Goal: Find specific page/section: Find specific page/section

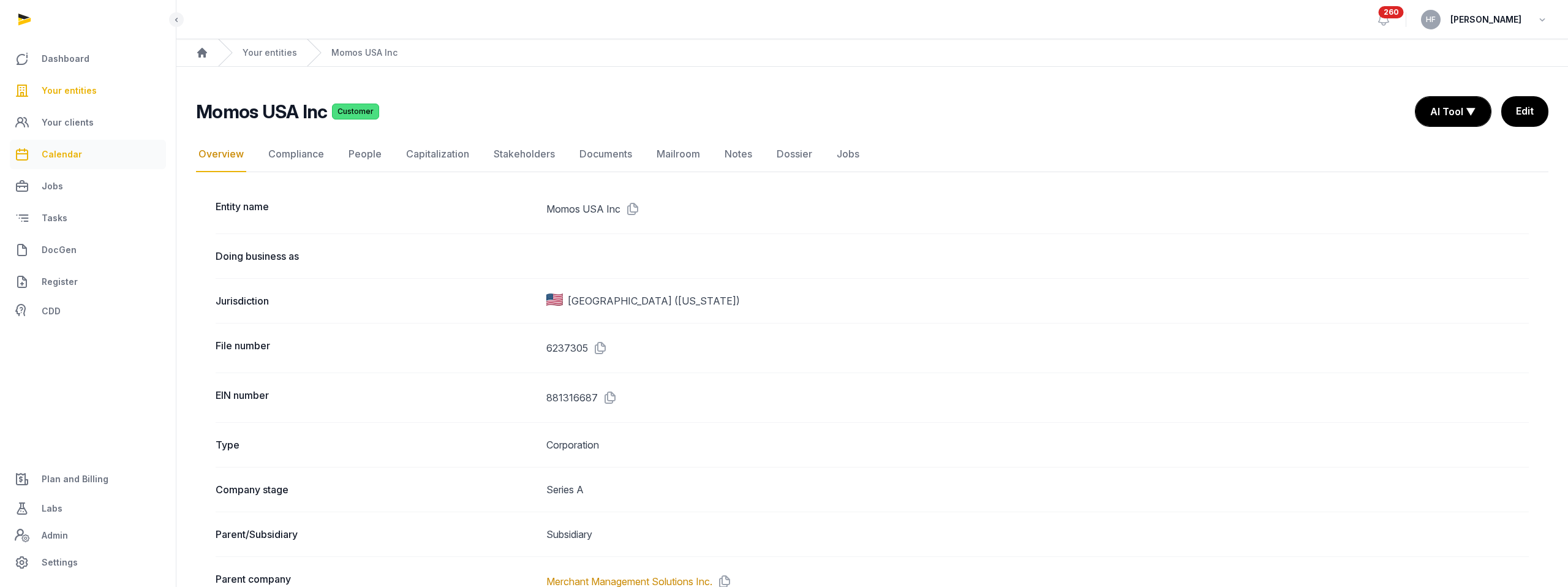
click at [75, 148] on span "Calendar" at bounding box center [62, 154] width 41 height 15
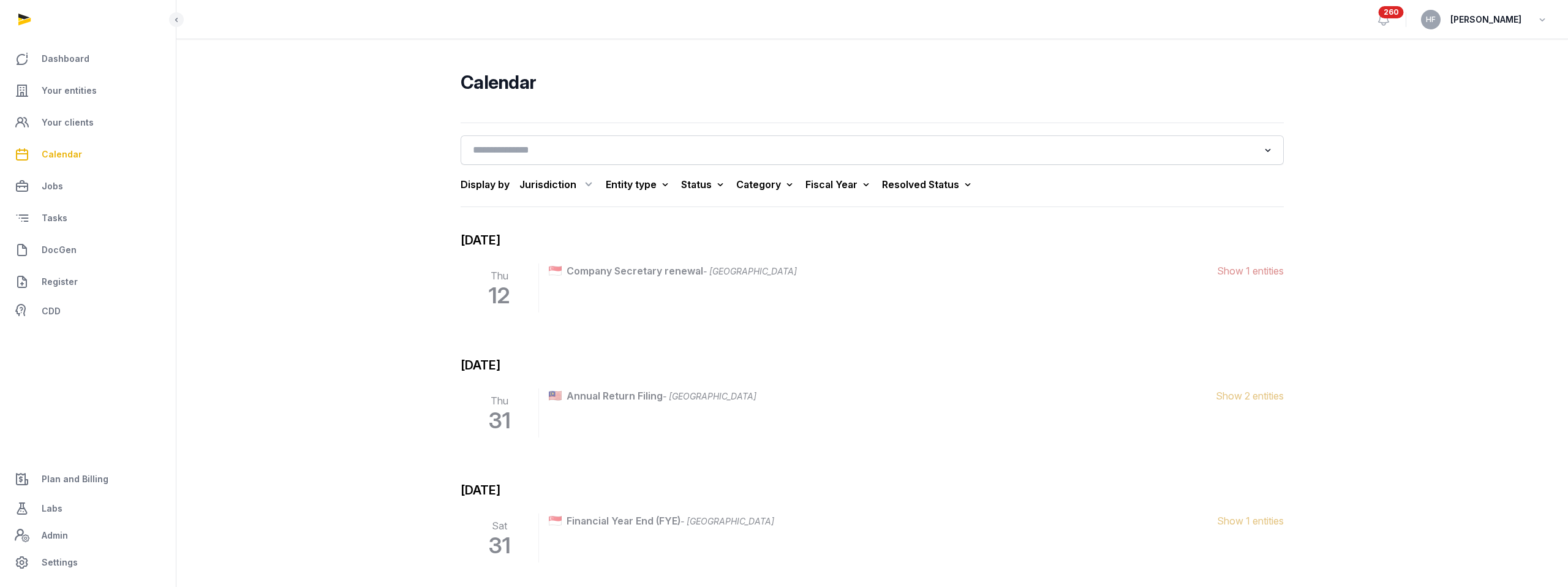
click at [572, 187] on div "Jurisdiction" at bounding box center [557, 184] width 76 height 19
click at [547, 275] on div "[GEOGRAPHIC_DATA]" at bounding box center [541, 280] width 111 height 22
click at [780, 187] on icon at bounding box center [786, 184] width 15 height 19
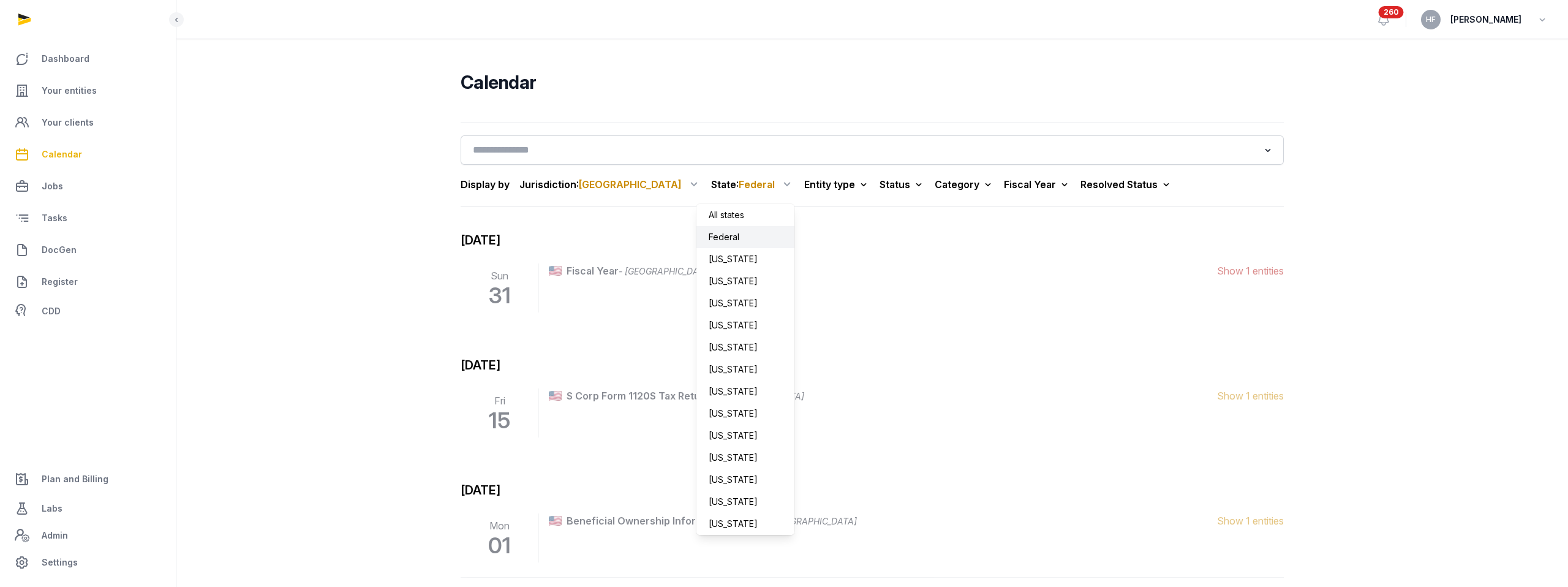
click at [696, 211] on div "All states" at bounding box center [745, 215] width 98 height 22
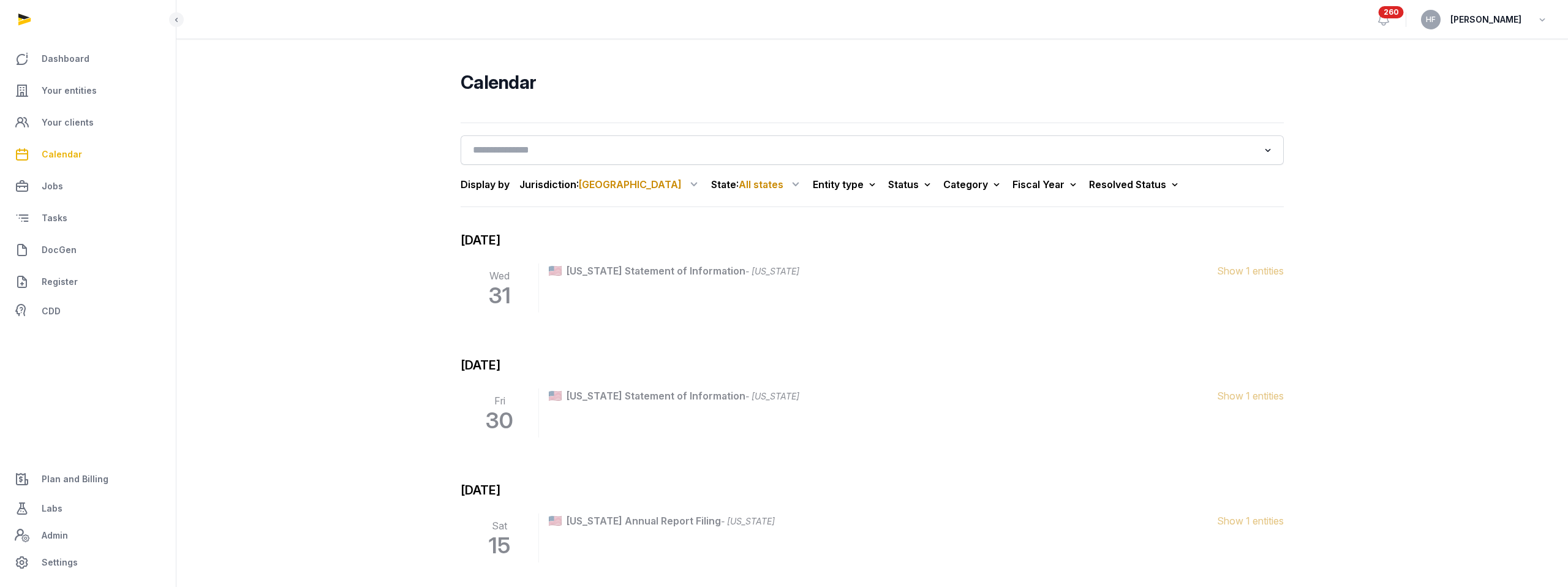
click at [1013, 186] on div "Fiscal Year" at bounding box center [1046, 185] width 67 height 17
click at [981, 390] on div "2024" at bounding box center [1029, 393] width 98 height 22
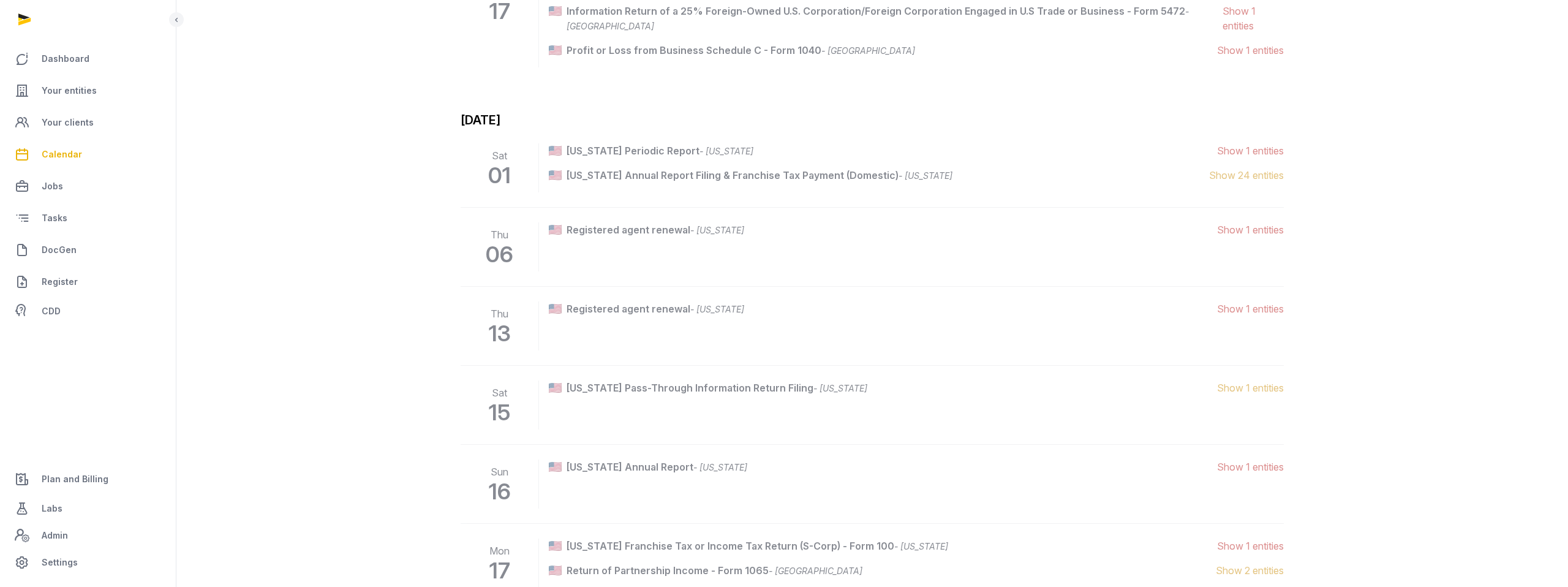
scroll to position [2910, 0]
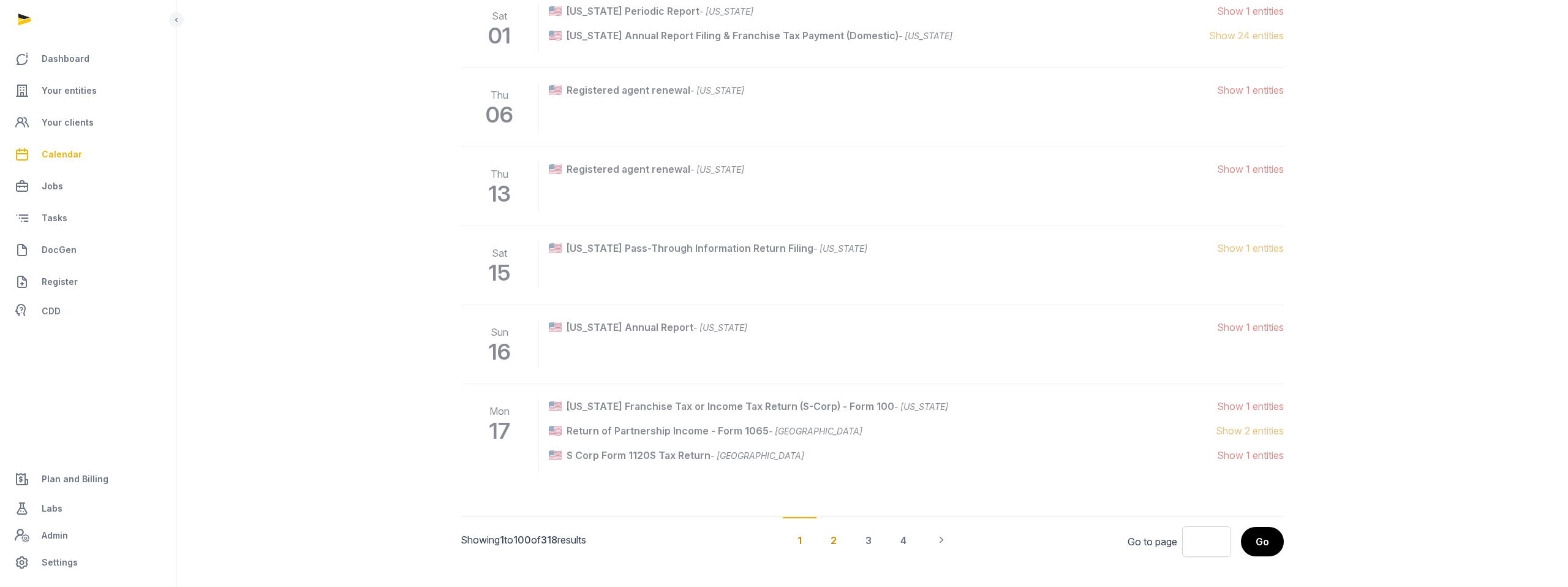
click at [838, 522] on div "2" at bounding box center [834, 539] width 36 height 45
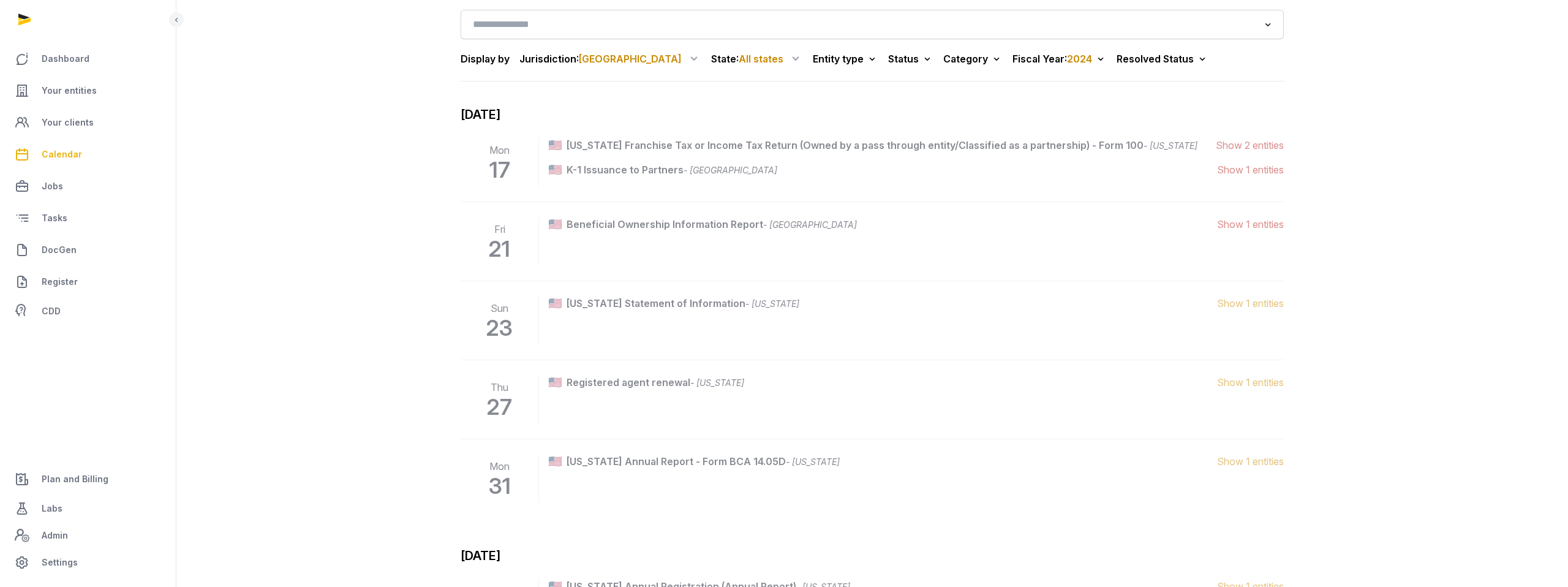
scroll to position [128, 0]
click at [1272, 298] on span "Show 1 entities" at bounding box center [1250, 301] width 67 height 15
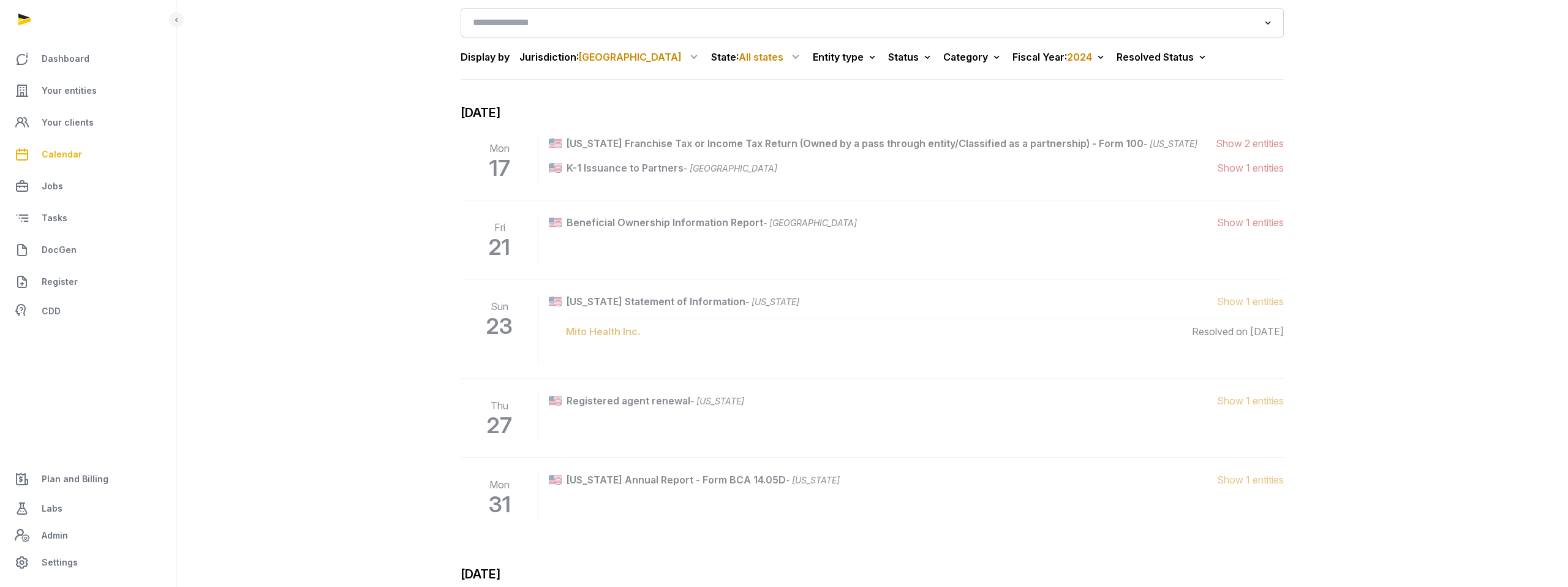
click at [1272, 298] on span "Show 1 entities" at bounding box center [1250, 301] width 67 height 15
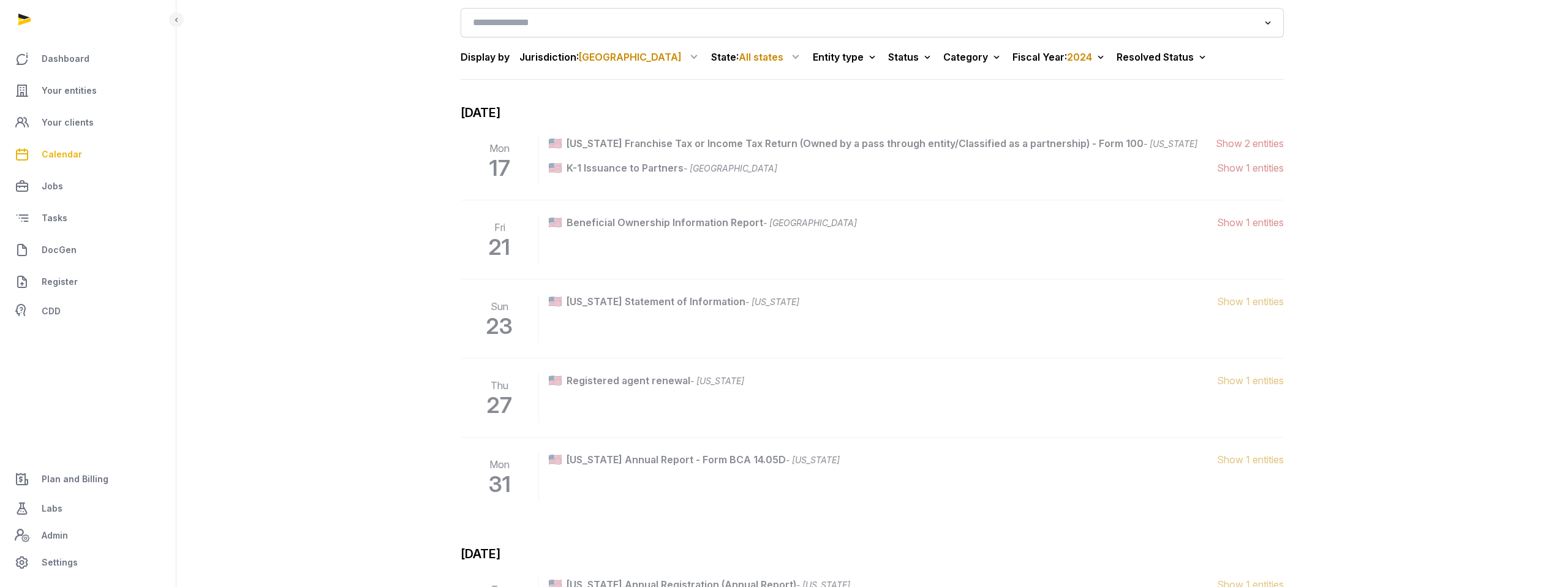
click at [1265, 212] on li "Fri 21 Beneficial Ownership Information Report - [GEOGRAPHIC_DATA] (1 entities)…" at bounding box center [872, 239] width 823 height 79
click at [1263, 221] on span "Show 1 entities" at bounding box center [1250, 221] width 67 height 15
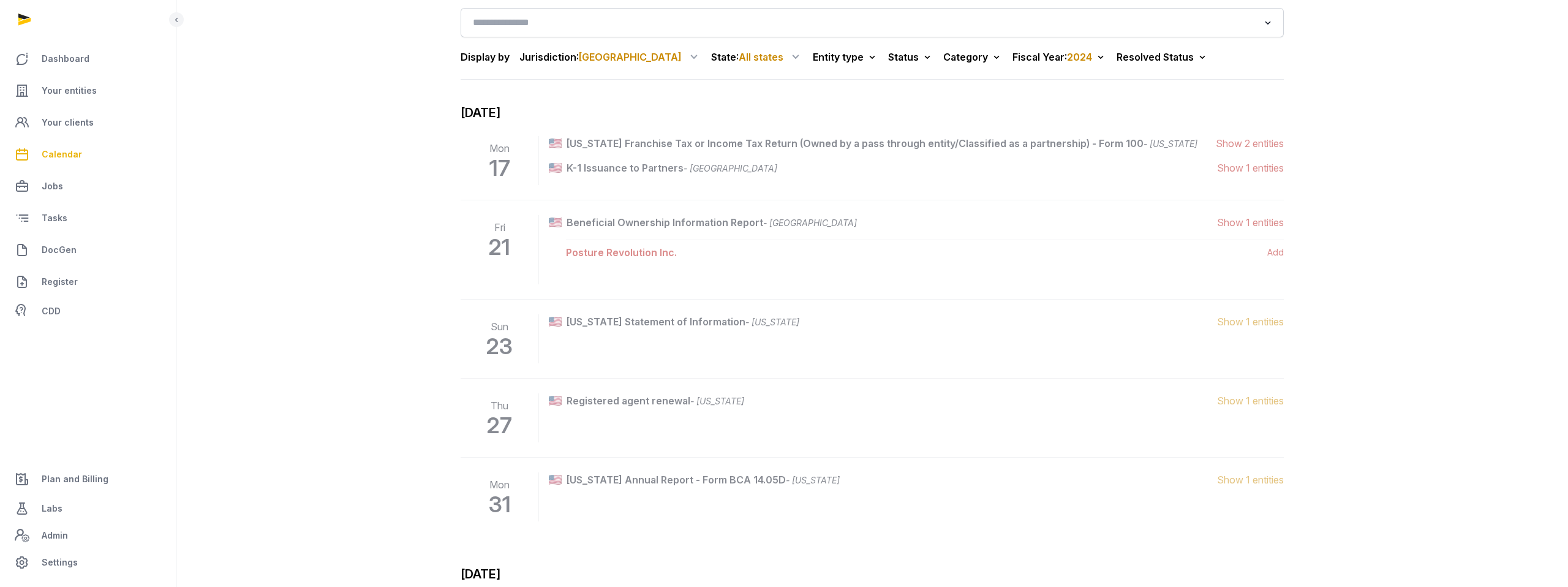
click at [1263, 222] on span "Show 1 entities" at bounding box center [1250, 221] width 67 height 15
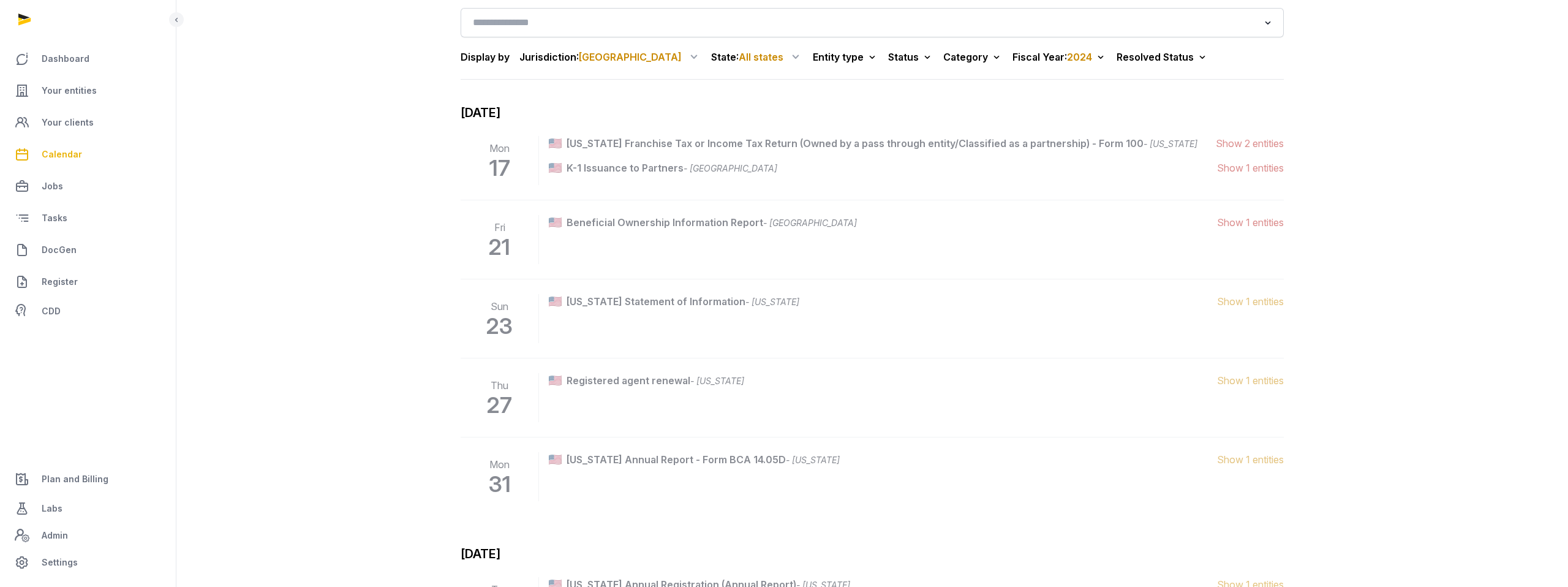
click at [1259, 167] on span "Show 1 entities" at bounding box center [1250, 167] width 67 height 15
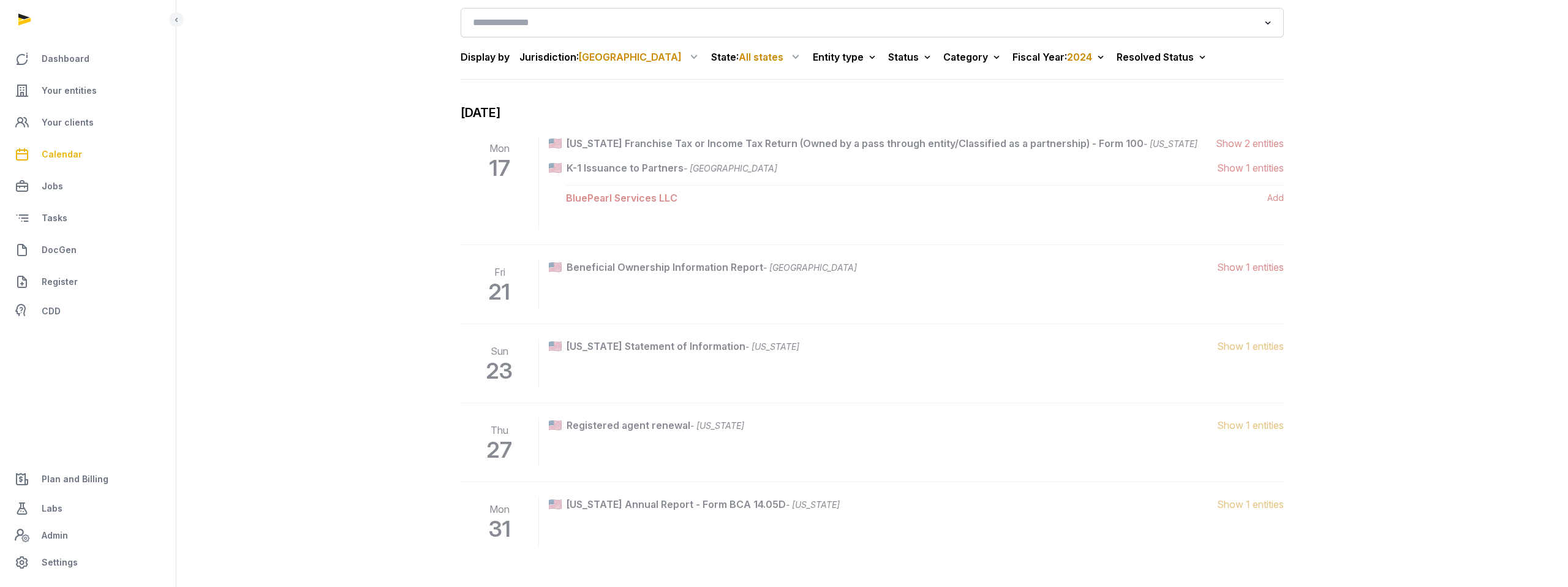
click at [1259, 167] on span "Show 1 entities" at bounding box center [1250, 167] width 67 height 15
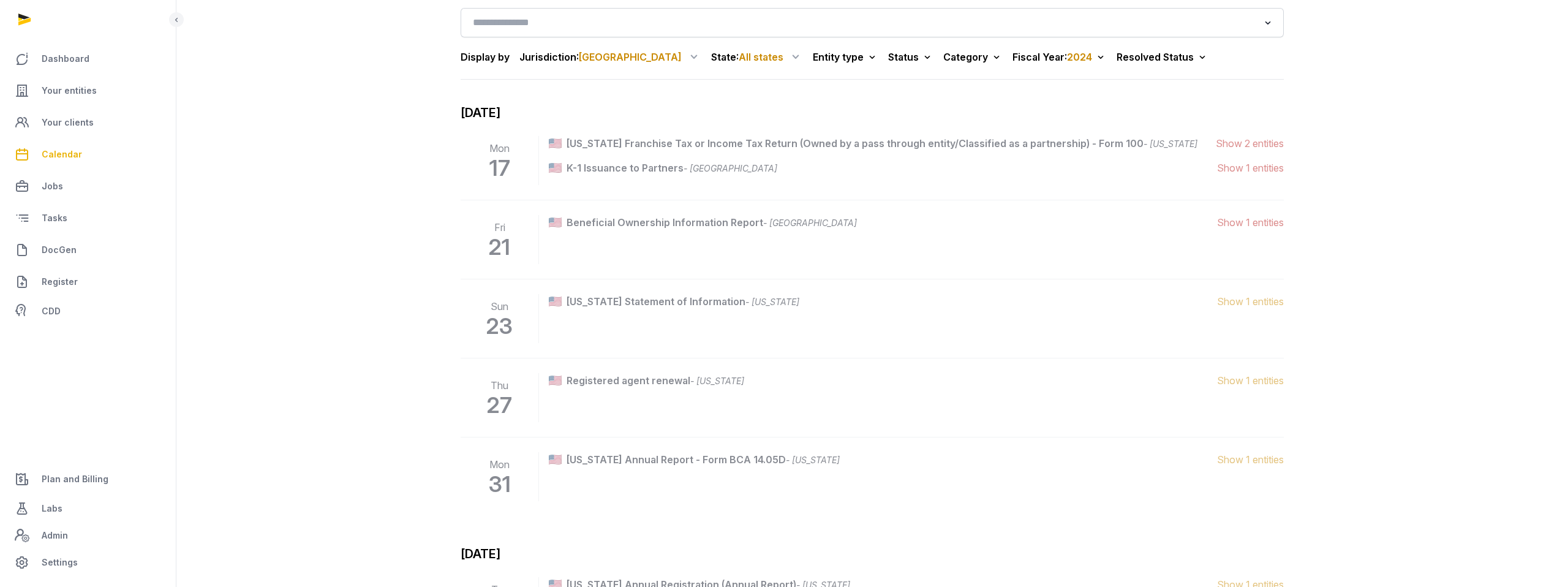
click at [1256, 143] on span "Show 2 entities" at bounding box center [1250, 143] width 68 height 15
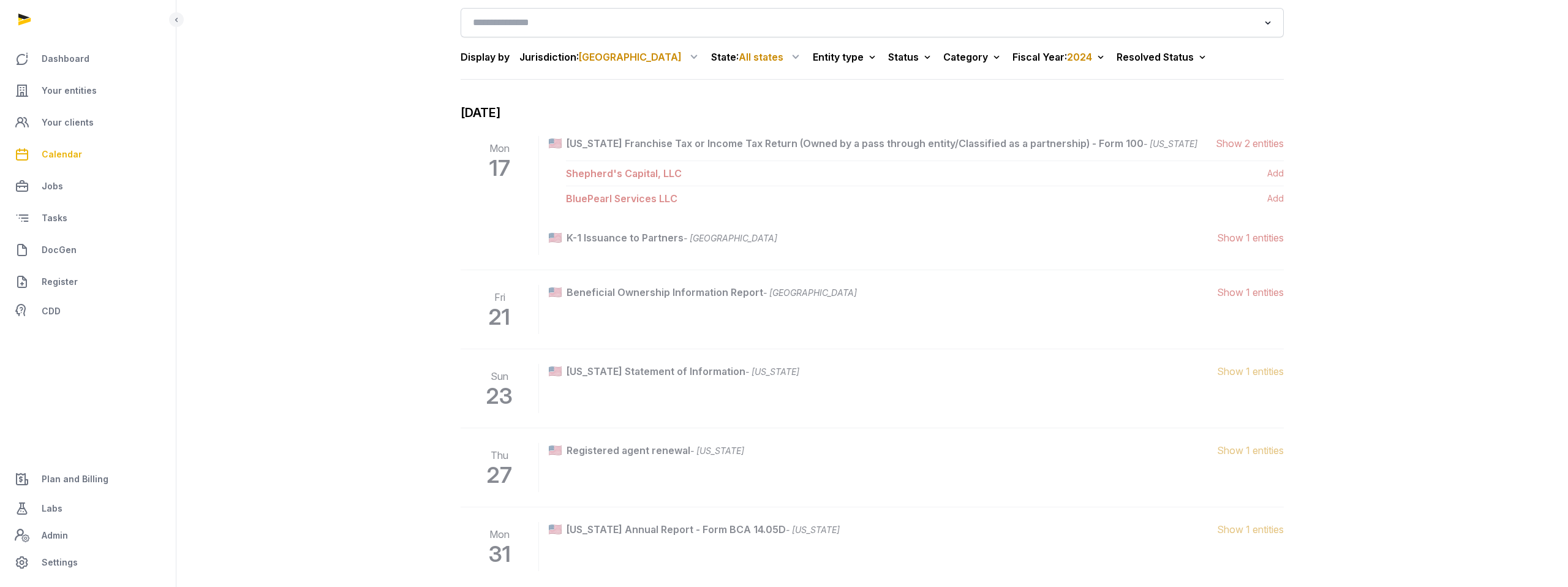
click at [1256, 143] on span "Show 2 entities" at bounding box center [1250, 143] width 68 height 15
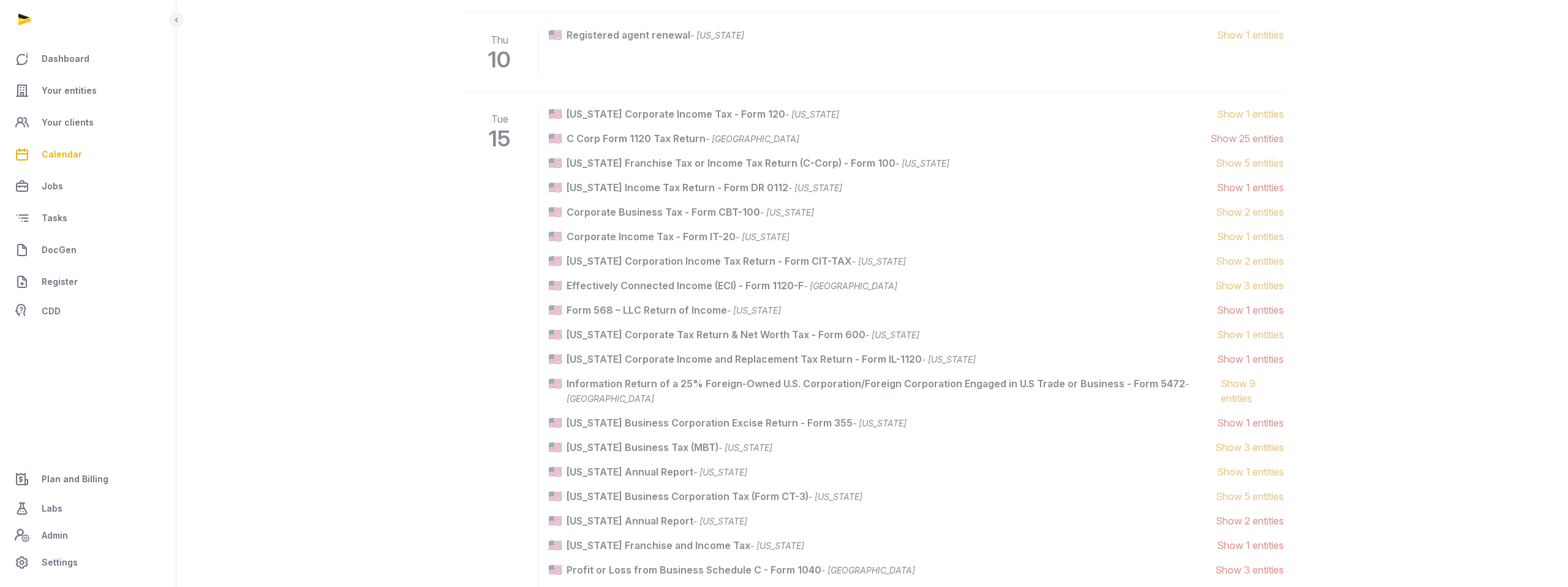
scroll to position [752, 0]
click at [1249, 365] on span "Show 1 entities" at bounding box center [1250, 362] width 67 height 15
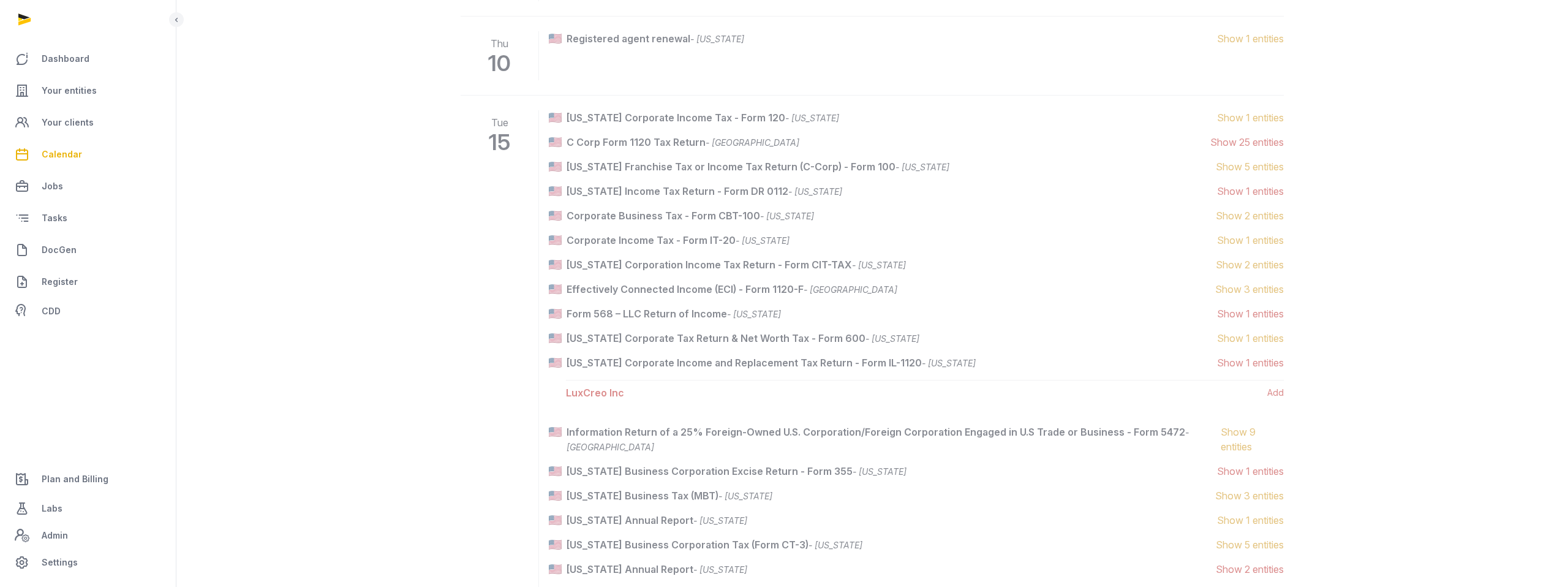
click at [1249, 365] on span "Show 1 entities" at bounding box center [1250, 362] width 67 height 15
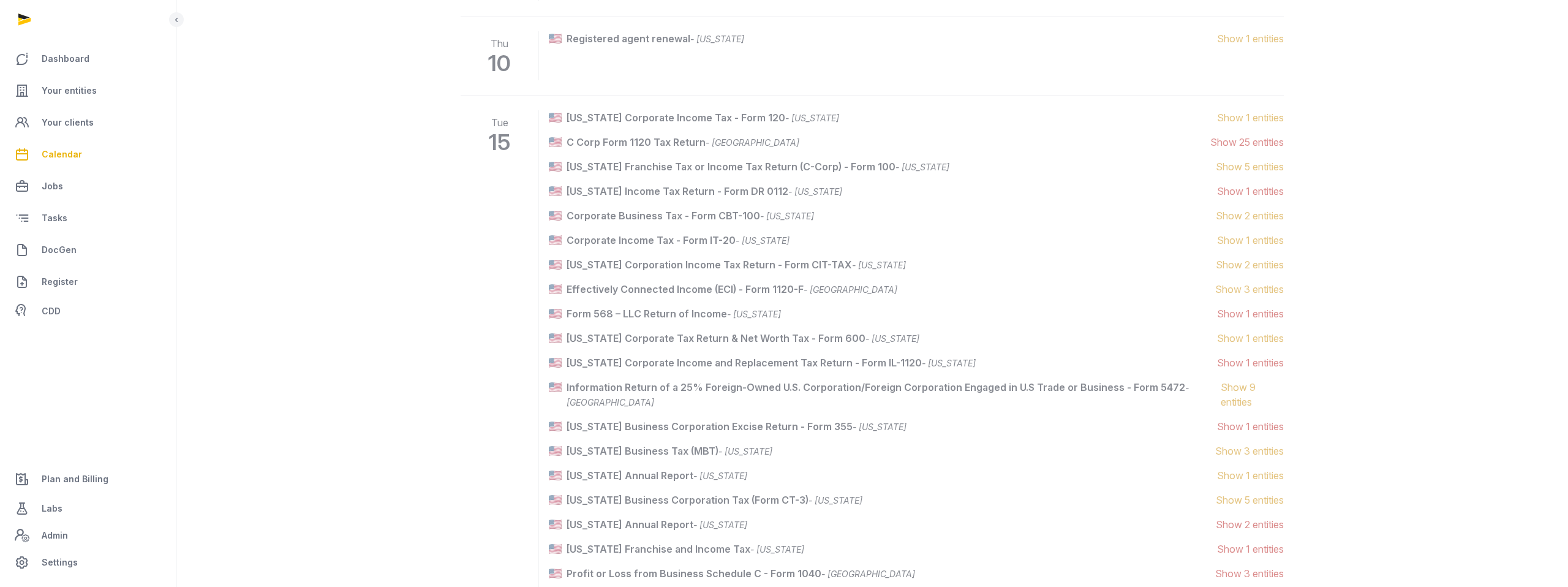
click at [1265, 144] on span "Show 25 entities" at bounding box center [1247, 141] width 74 height 15
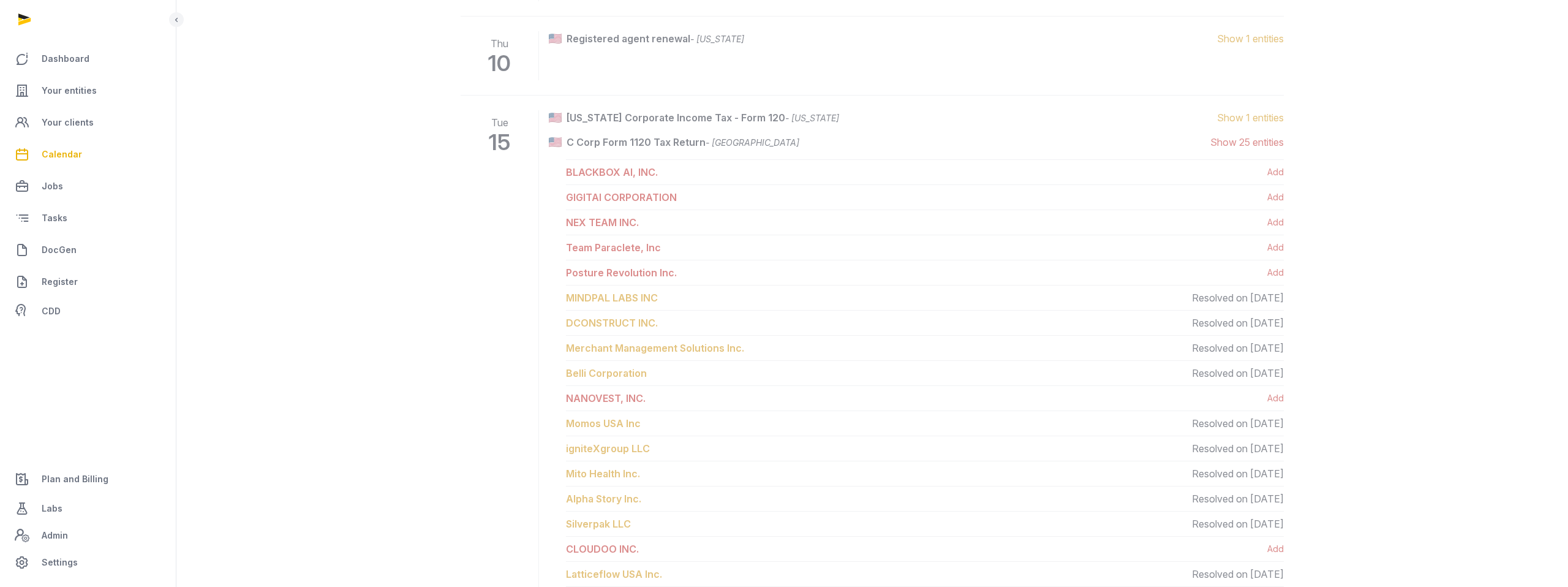
click at [1265, 144] on span "Show 25 entities" at bounding box center [1247, 141] width 74 height 15
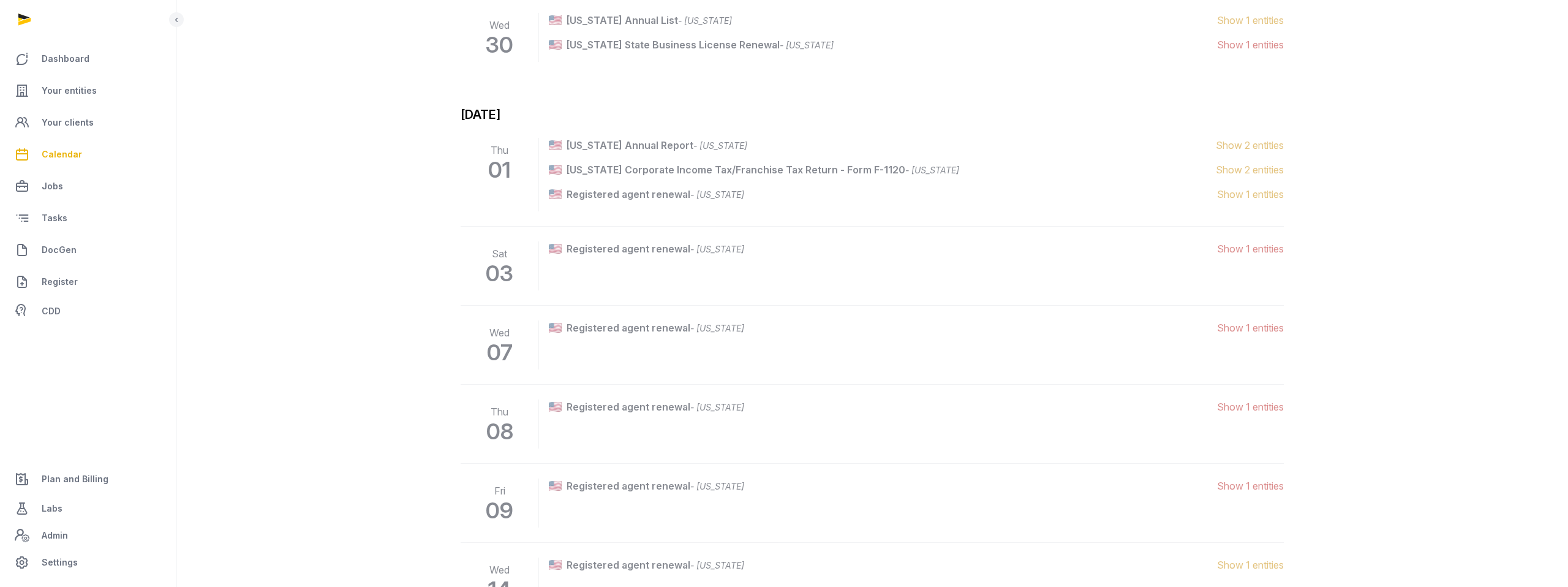
scroll to position [1621, 0]
click at [1253, 236] on span "Show 1 entities" at bounding box center [1250, 243] width 67 height 15
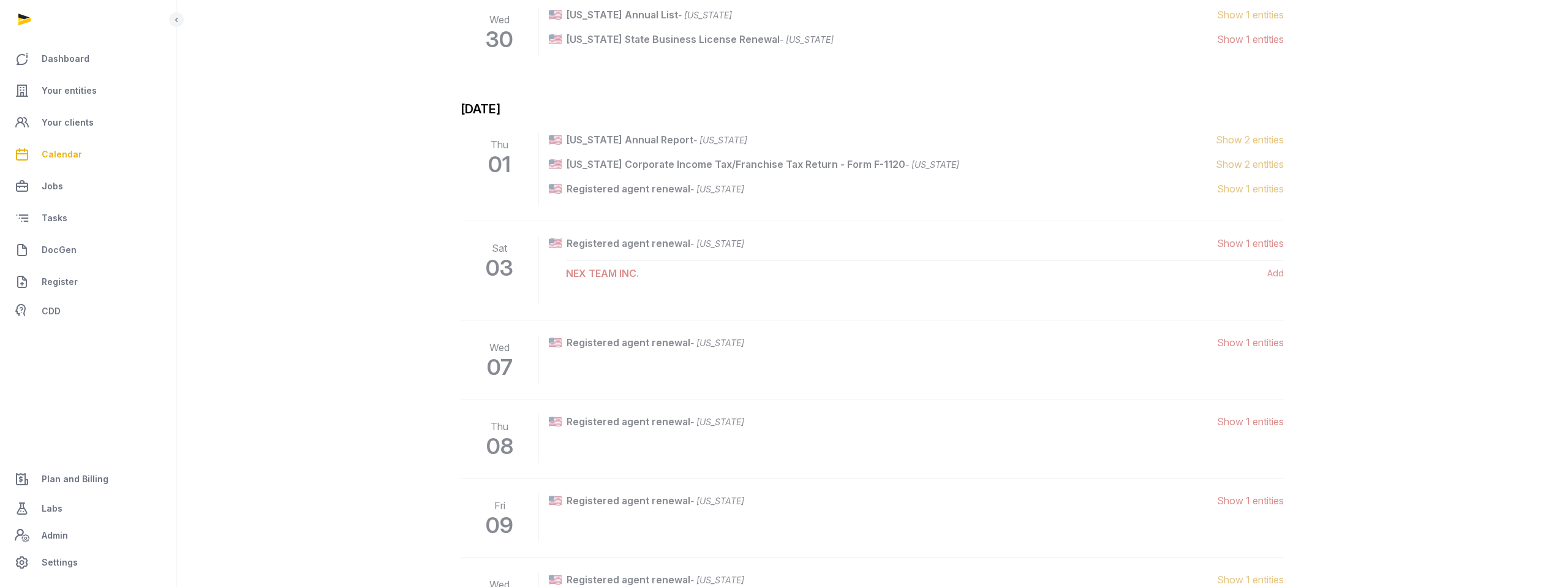
click at [1253, 236] on span "Show 1 entities" at bounding box center [1250, 243] width 67 height 15
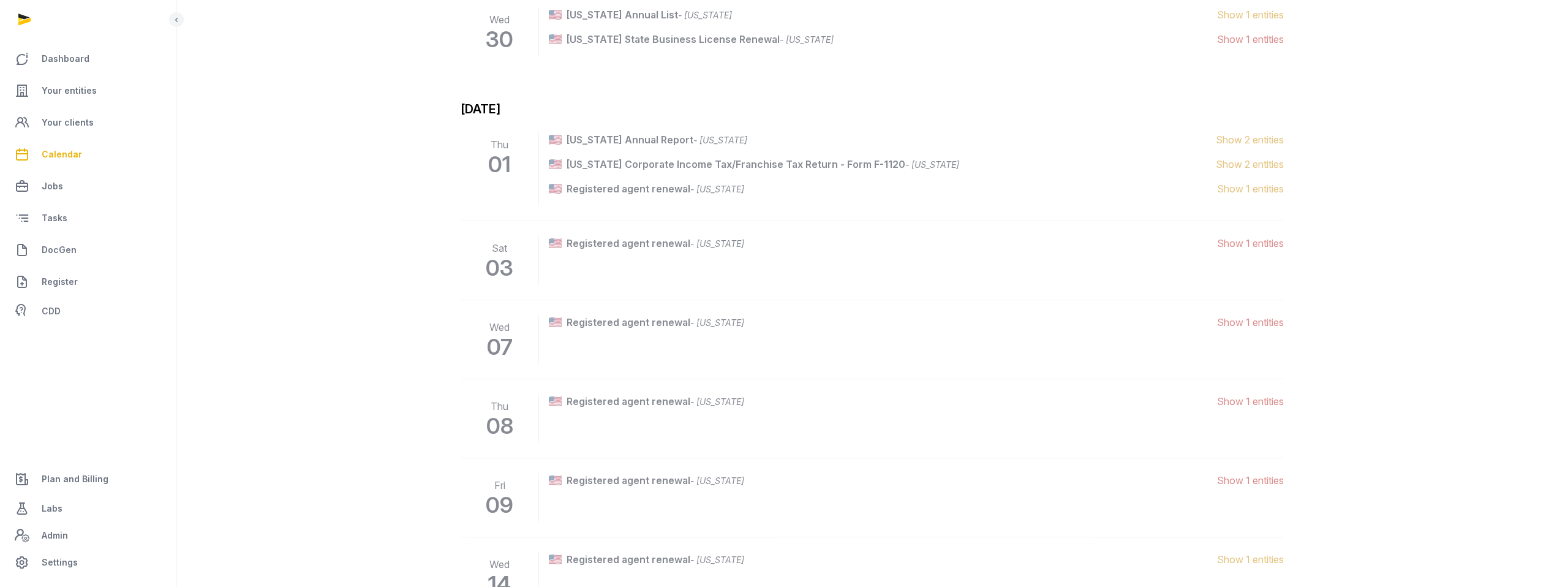
click at [691, 238] on span "- [US_STATE]" at bounding box center [718, 243] width 54 height 11
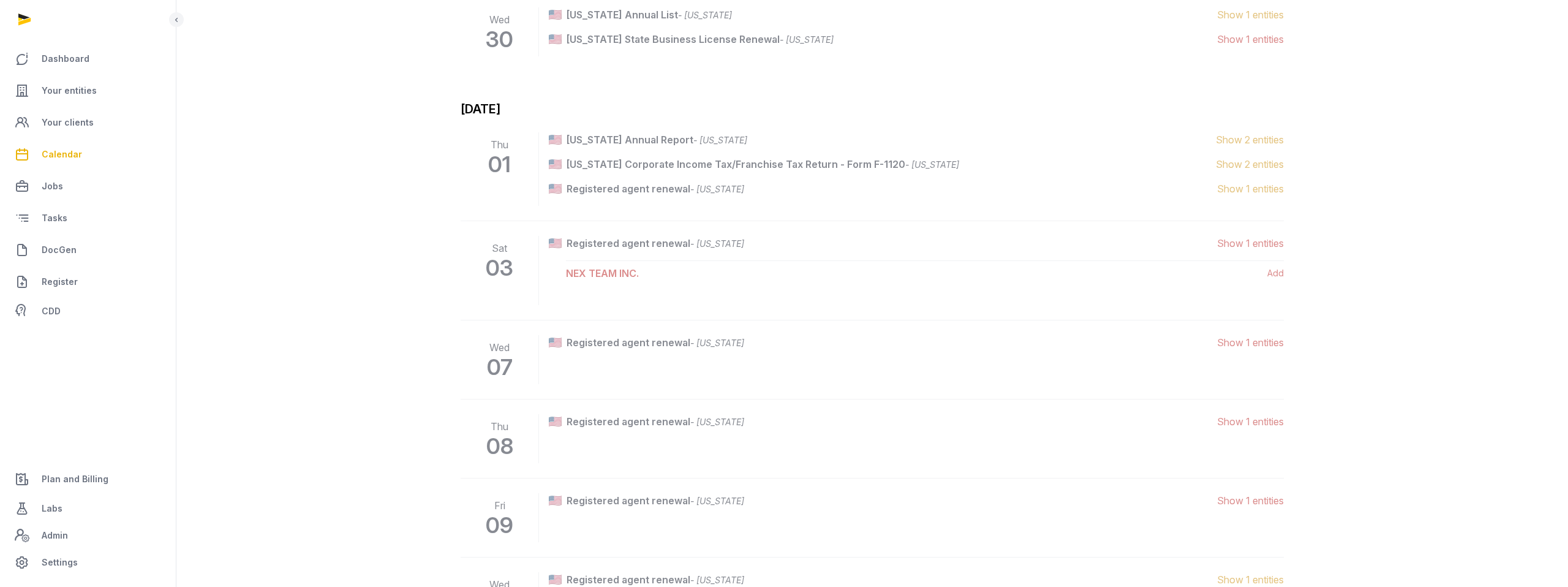
click at [628, 267] on link "NEX TEAM INC." at bounding box center [602, 273] width 73 height 13
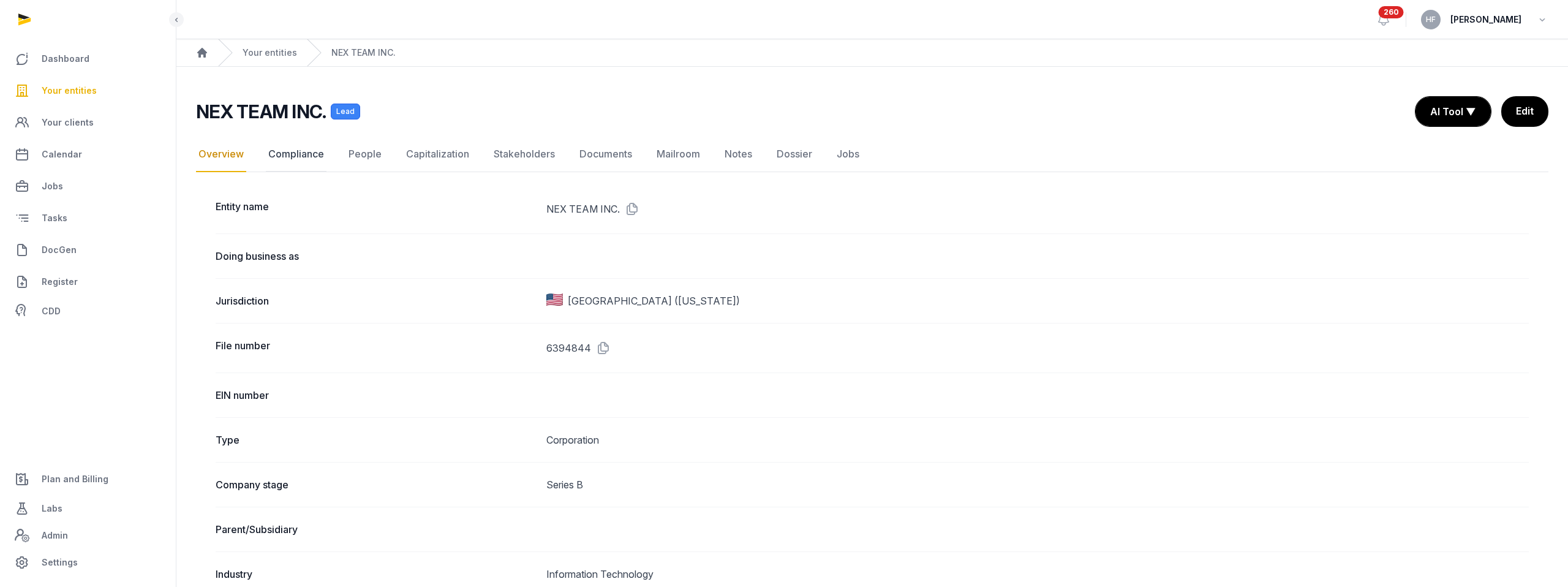
click at [310, 153] on link "Compliance" at bounding box center [296, 154] width 61 height 36
click at [272, 52] on link "Your entities" at bounding box center [270, 52] width 54 height 13
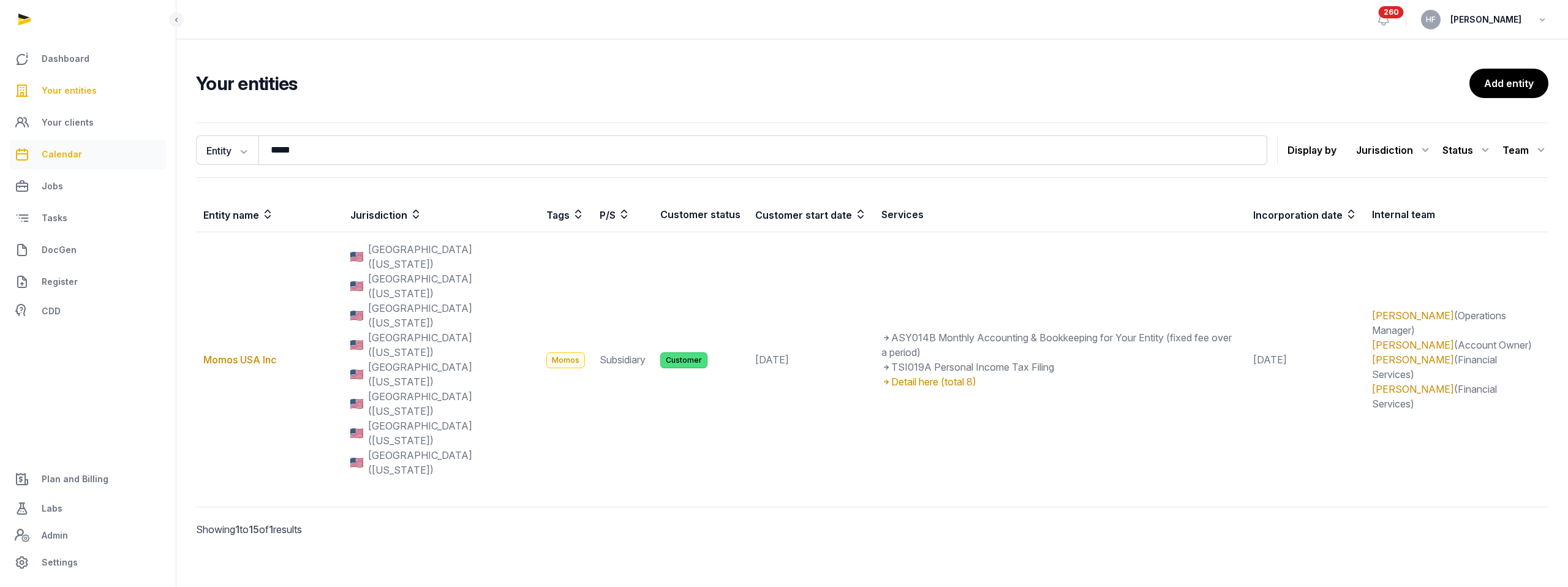
click at [68, 160] on span "Calendar" at bounding box center [62, 154] width 41 height 15
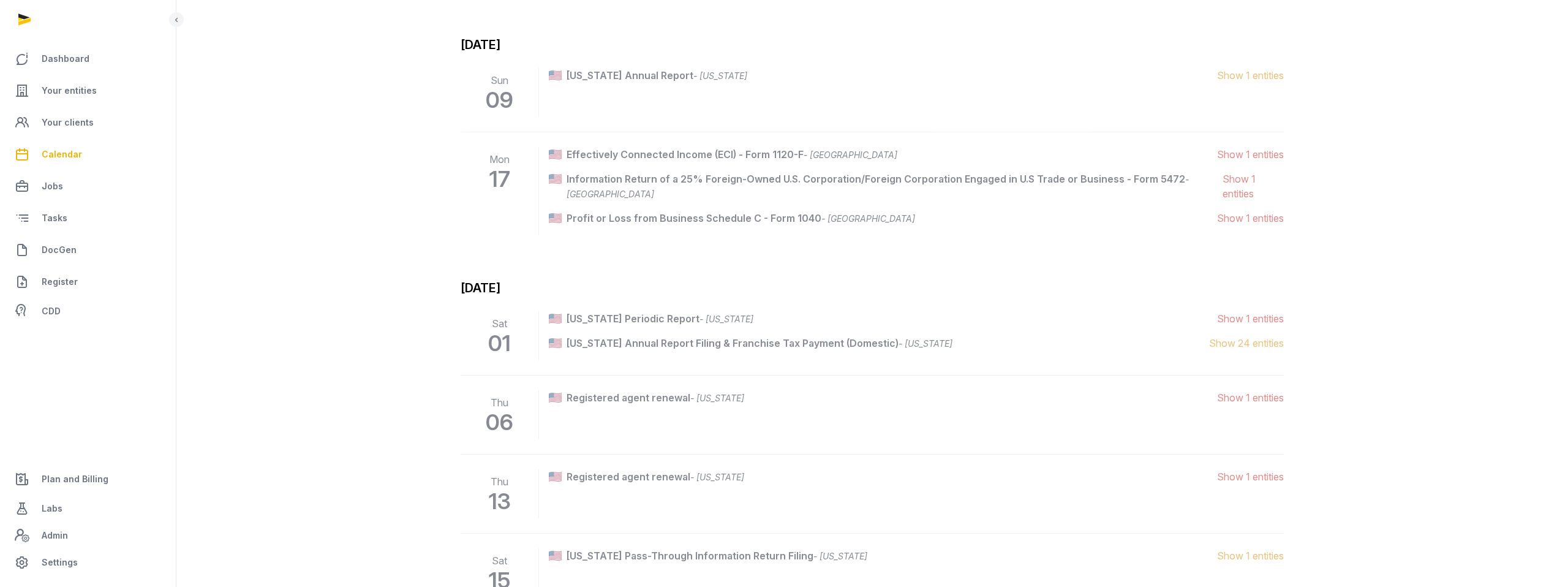
scroll to position [2910, 0]
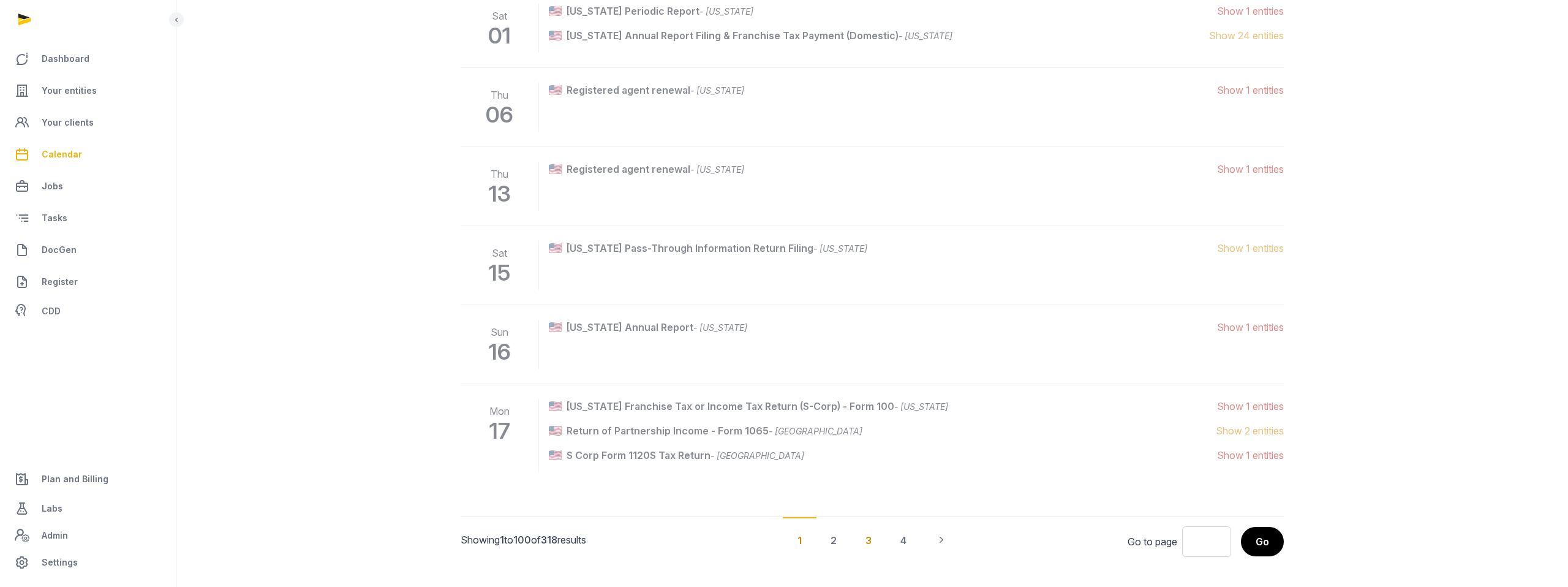
click at [865, 520] on div "3" at bounding box center [869, 539] width 36 height 45
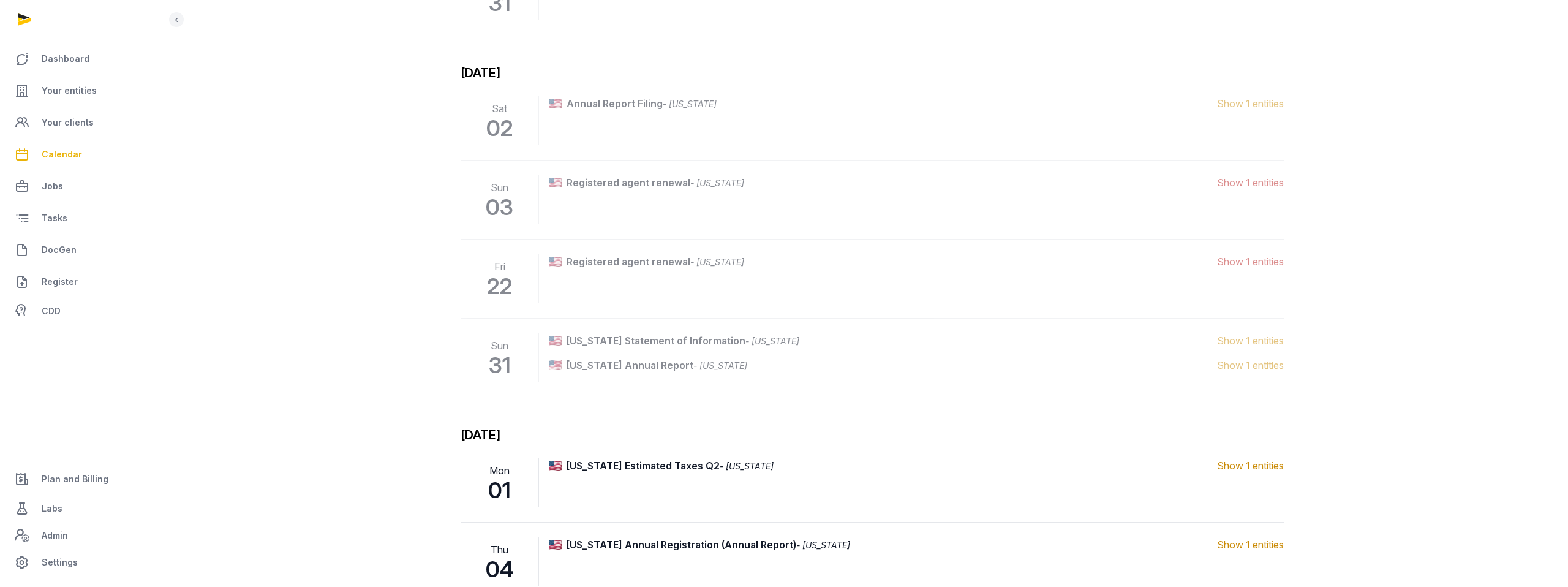
scroll to position [1554, 0]
click at [1262, 190] on span "Show 1 entities" at bounding box center [1250, 186] width 67 height 15
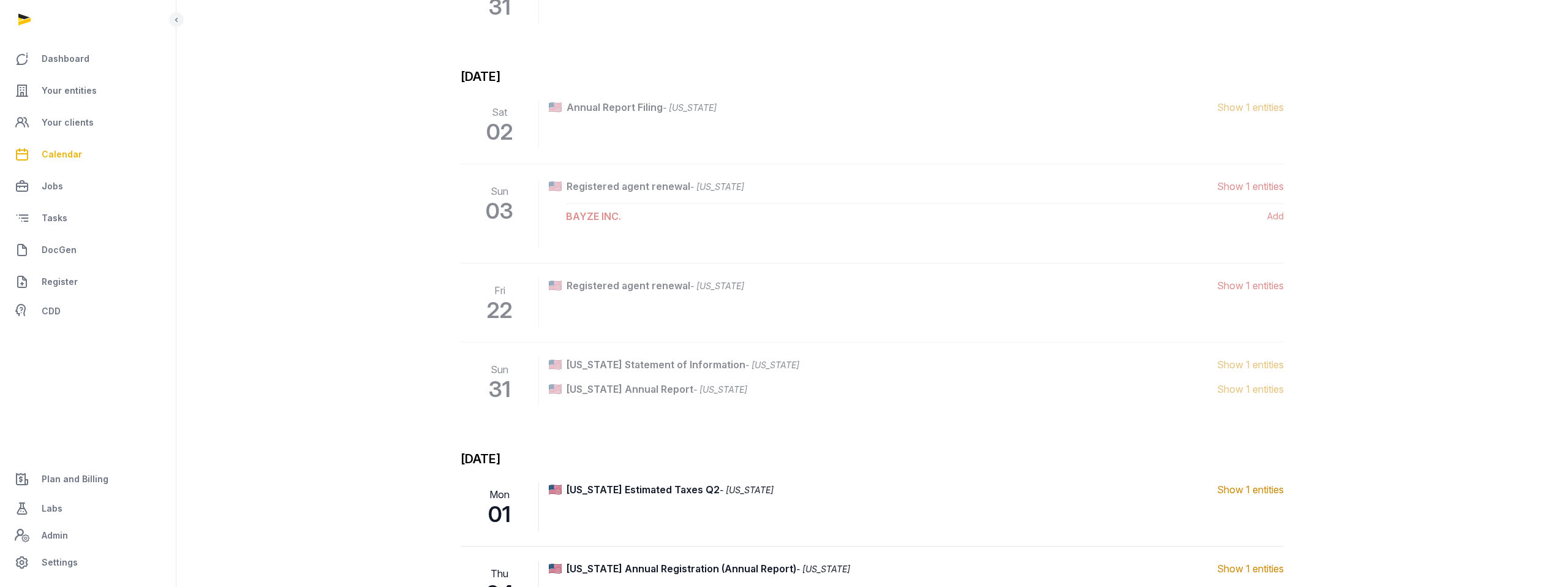
click at [1262, 191] on span "Show 1 entities" at bounding box center [1250, 186] width 67 height 15
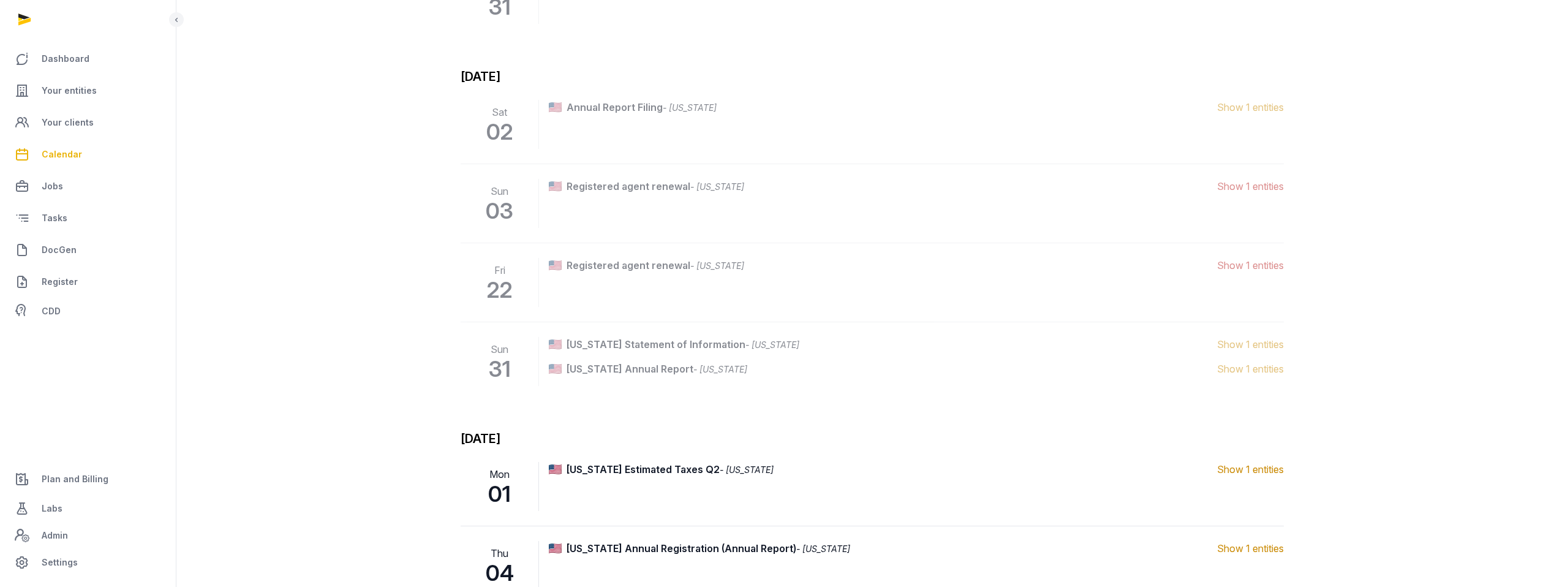
click at [1262, 191] on span "Show 1 entities" at bounding box center [1250, 186] width 67 height 15
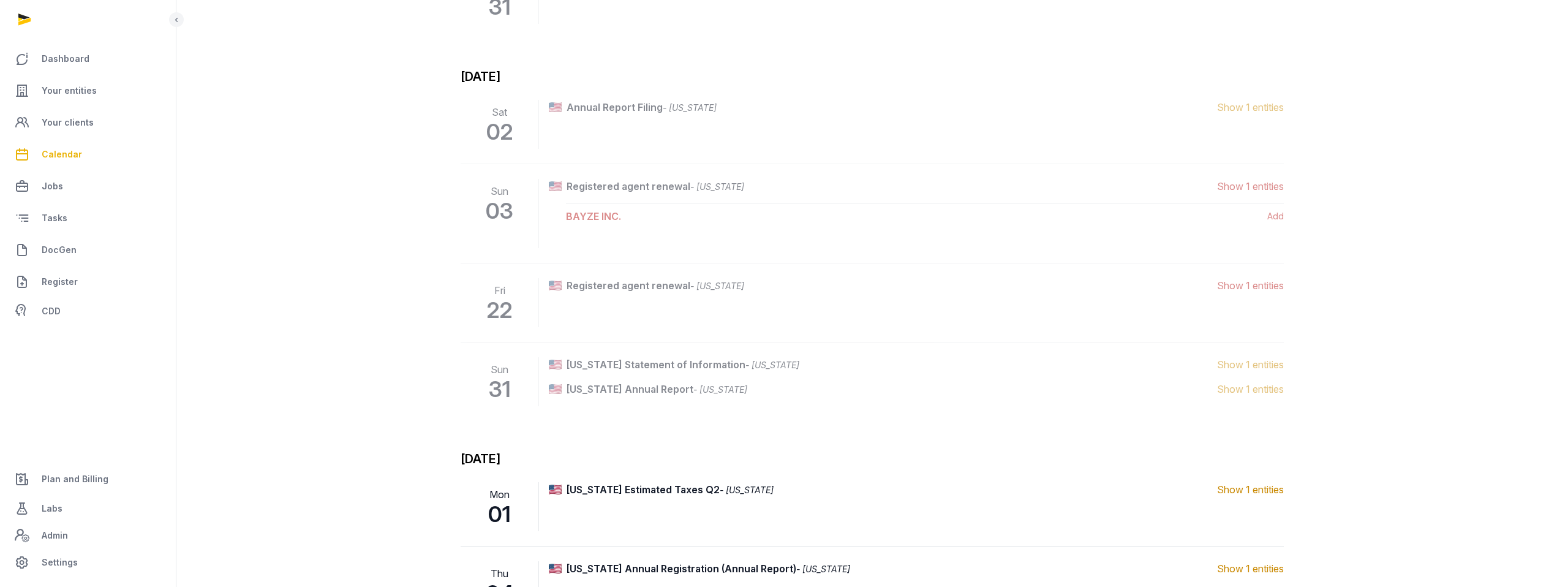
click at [1262, 191] on span "Show 1 entities" at bounding box center [1250, 186] width 67 height 15
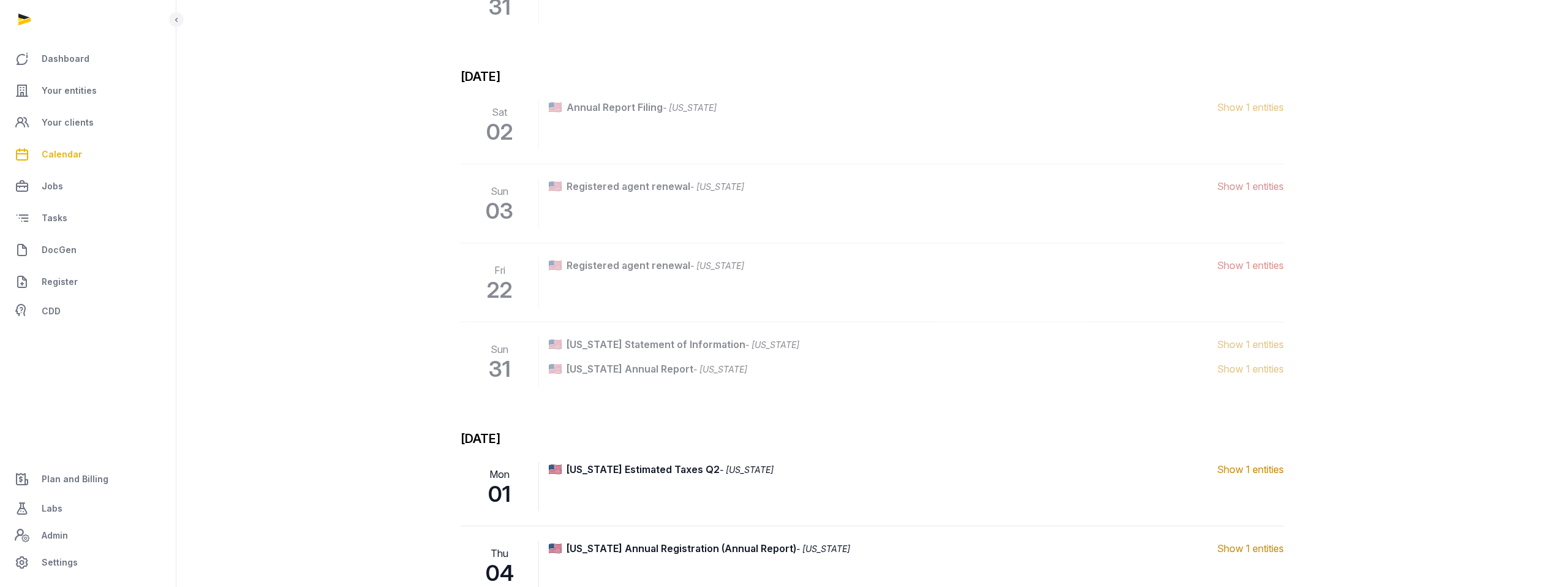
click at [1257, 267] on span "Show 1 entities" at bounding box center [1250, 265] width 67 height 15
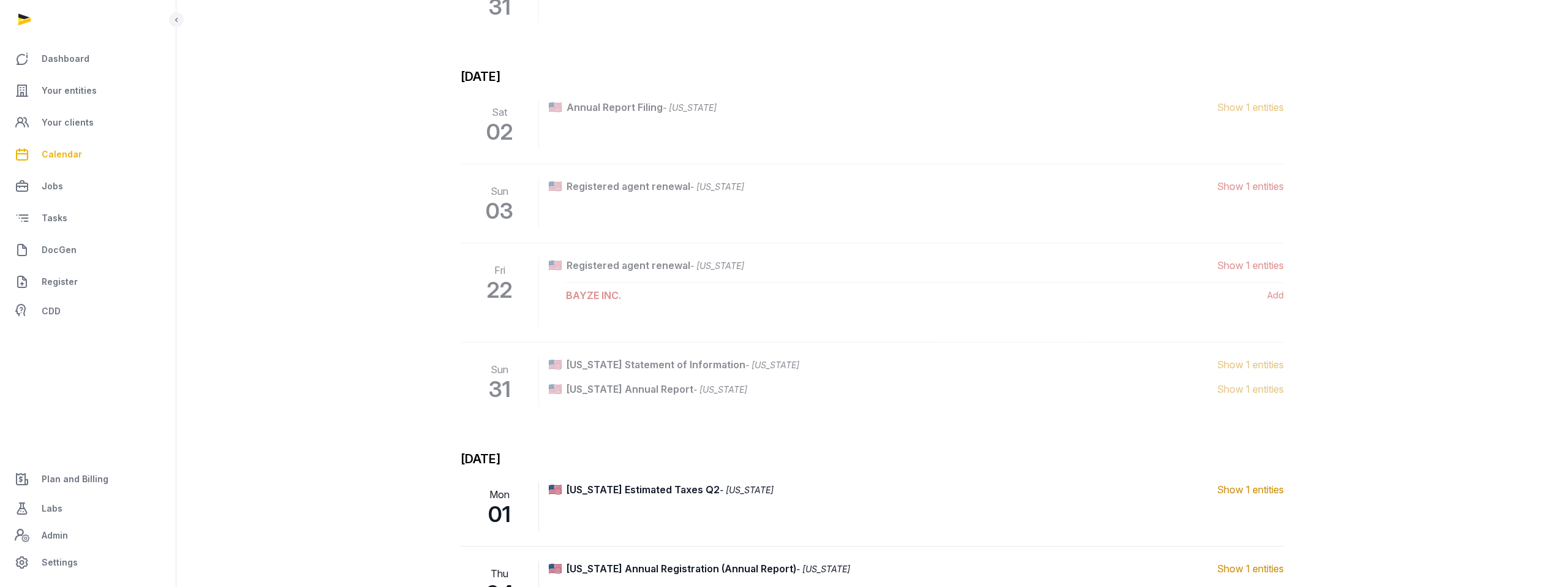
click at [1257, 268] on span "Show 1 entities" at bounding box center [1250, 265] width 67 height 15
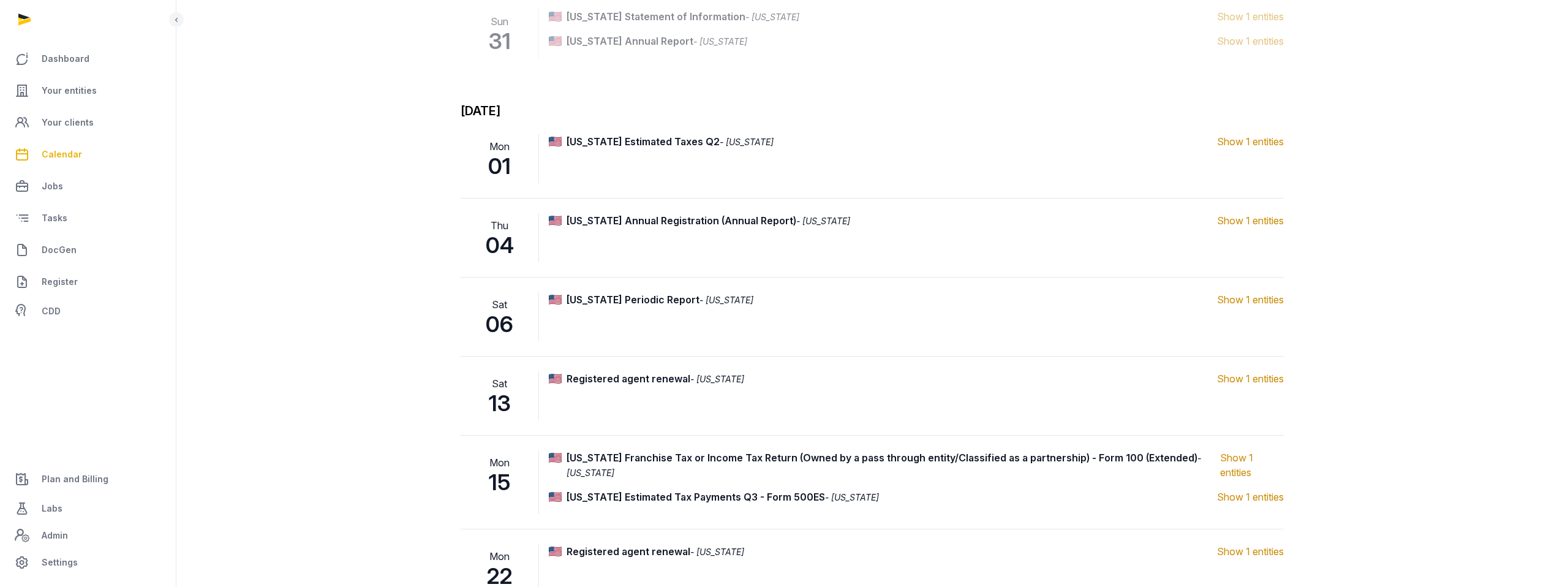
scroll to position [1883, 0]
click at [1256, 221] on span "Show 1 entities" at bounding box center [1250, 219] width 67 height 15
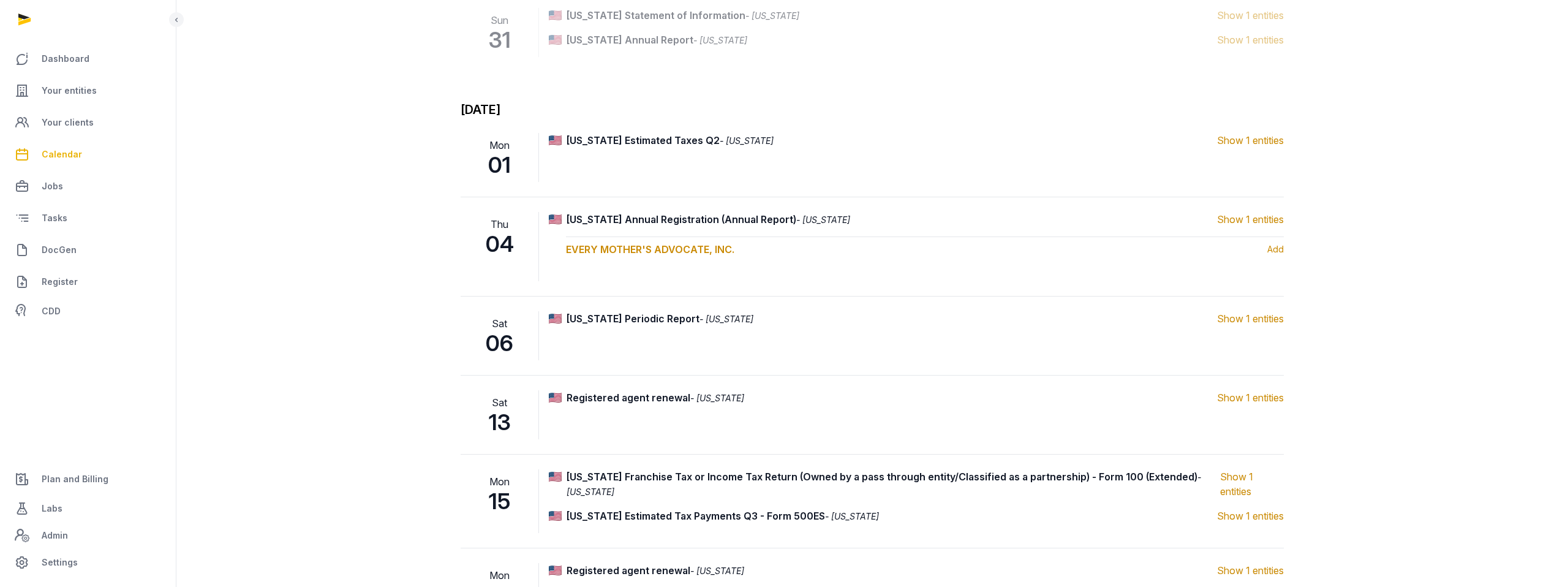
click at [1256, 221] on span "Show 1 entities" at bounding box center [1250, 219] width 67 height 15
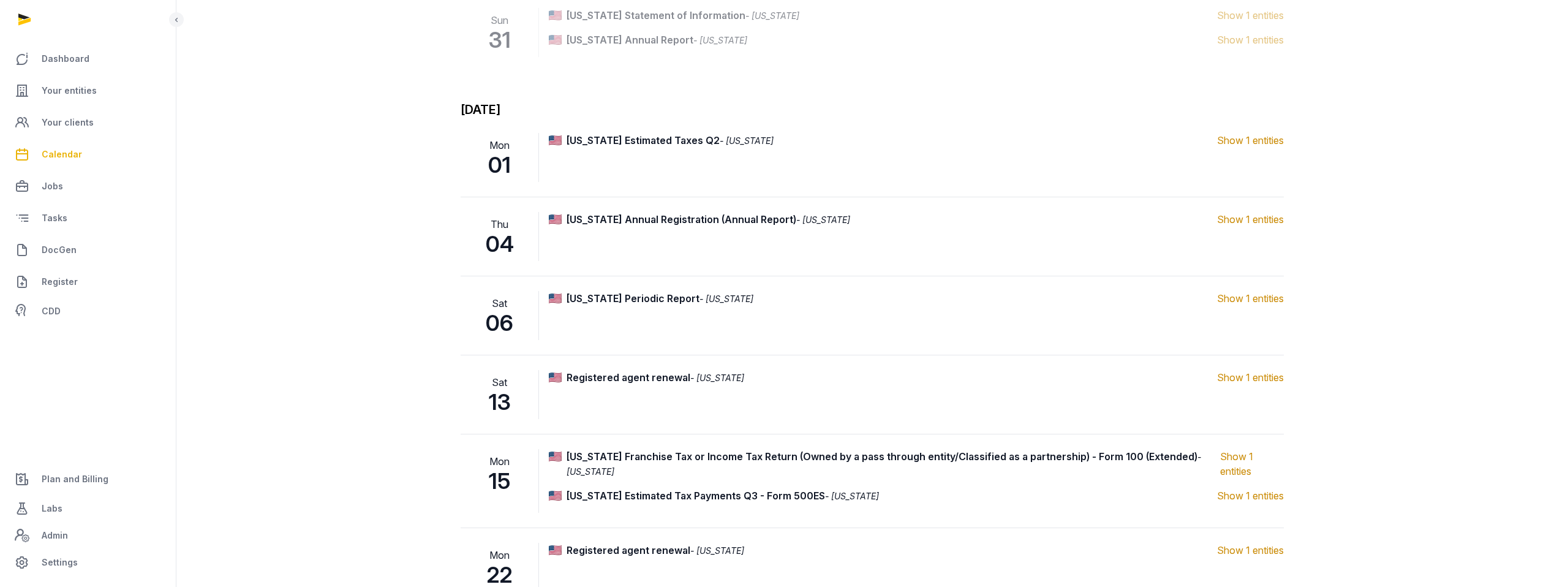
click at [1248, 298] on span "Show 1 entities" at bounding box center [1250, 298] width 67 height 15
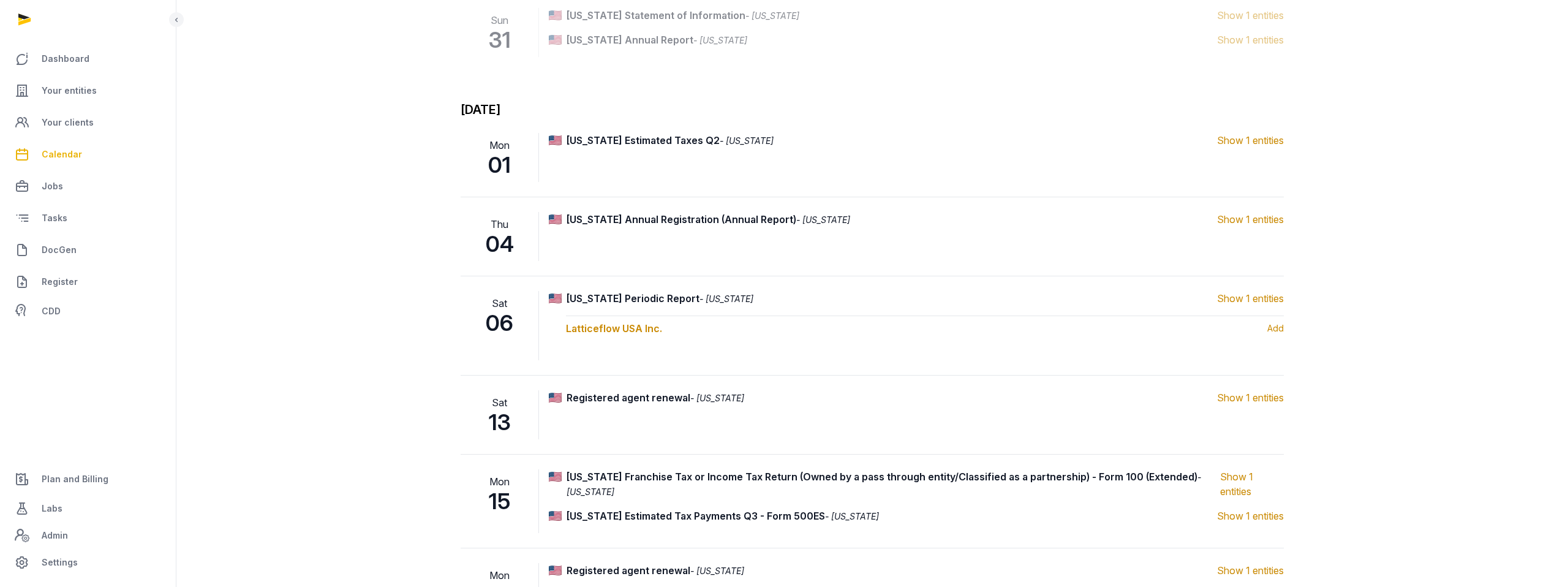
click at [1248, 298] on span "Show 1 entities" at bounding box center [1250, 298] width 67 height 15
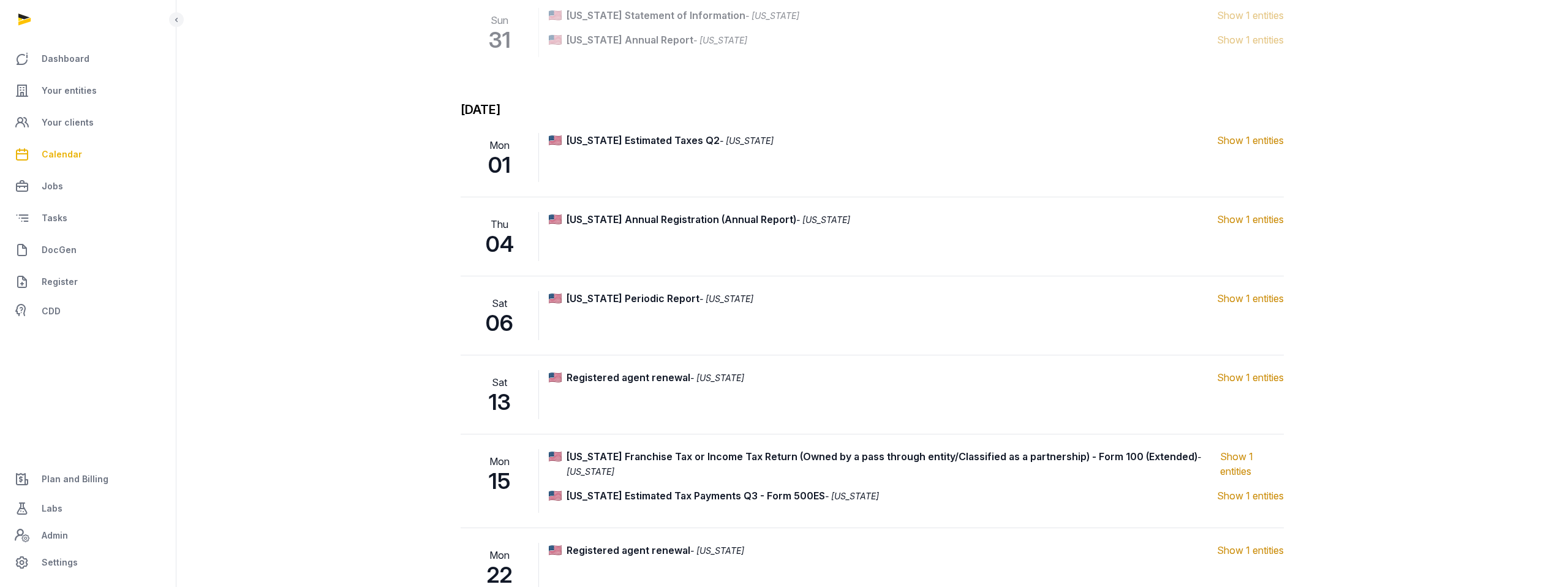
click at [1247, 380] on span "Show 1 entities" at bounding box center [1250, 376] width 67 height 15
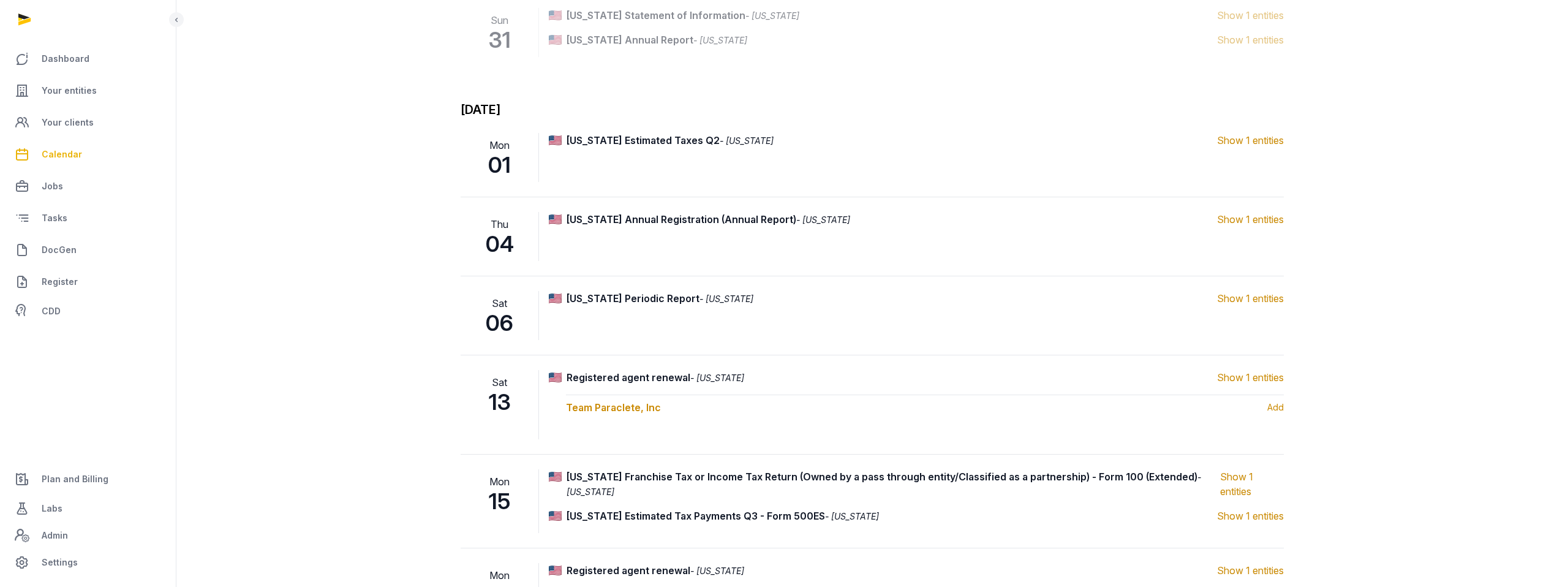
click at [1247, 380] on span "Show 1 entities" at bounding box center [1250, 376] width 67 height 15
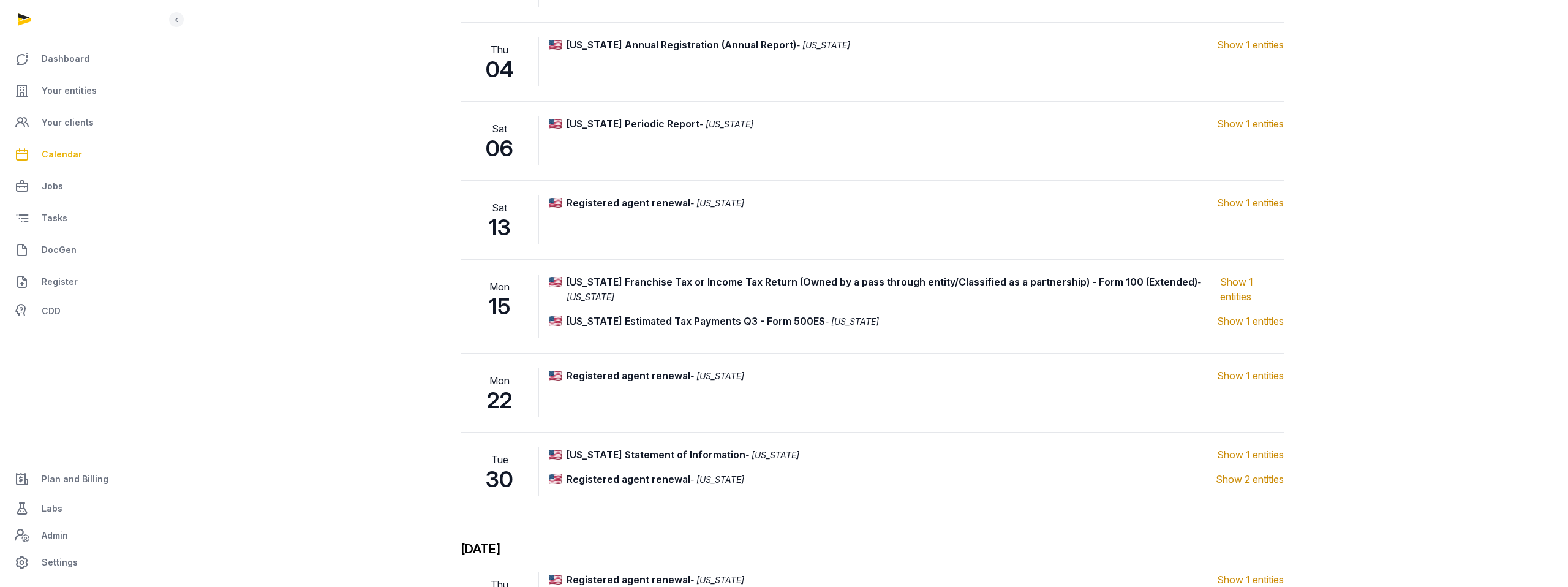
scroll to position [2055, 0]
click at [1242, 284] on span "Show 1 entities" at bounding box center [1252, 292] width 64 height 29
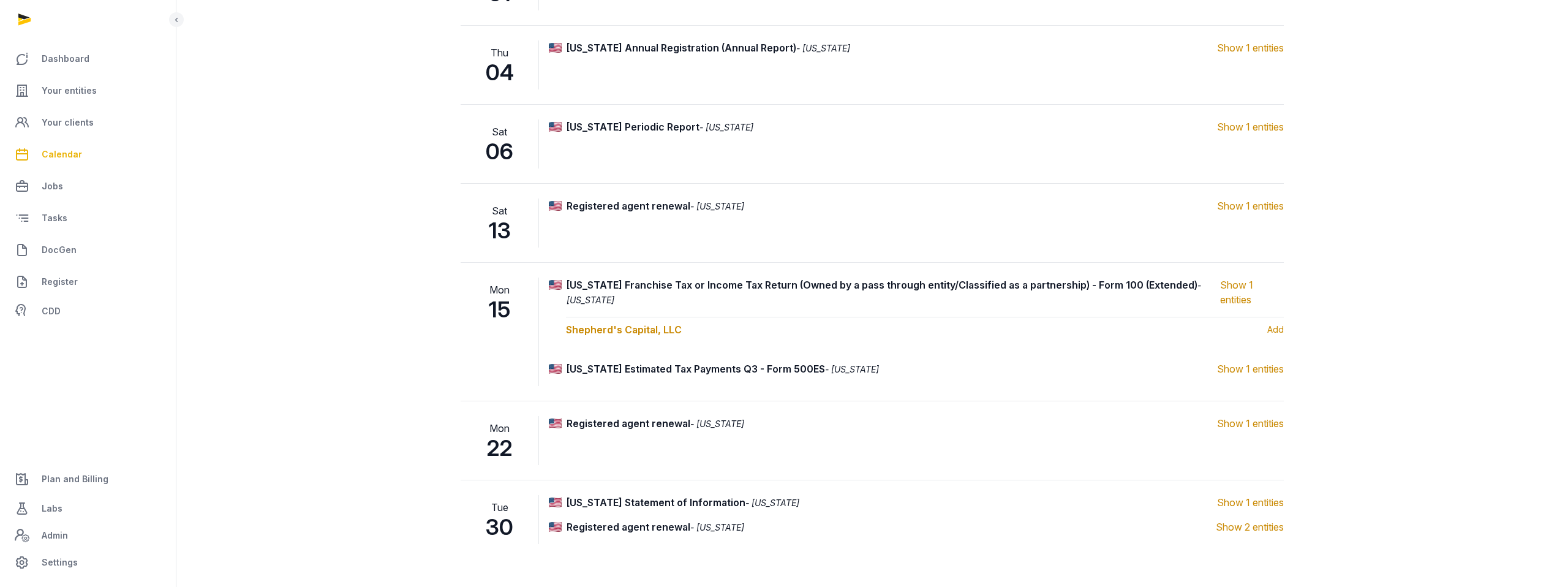
click at [1242, 284] on span "Show 1 entities" at bounding box center [1252, 292] width 64 height 29
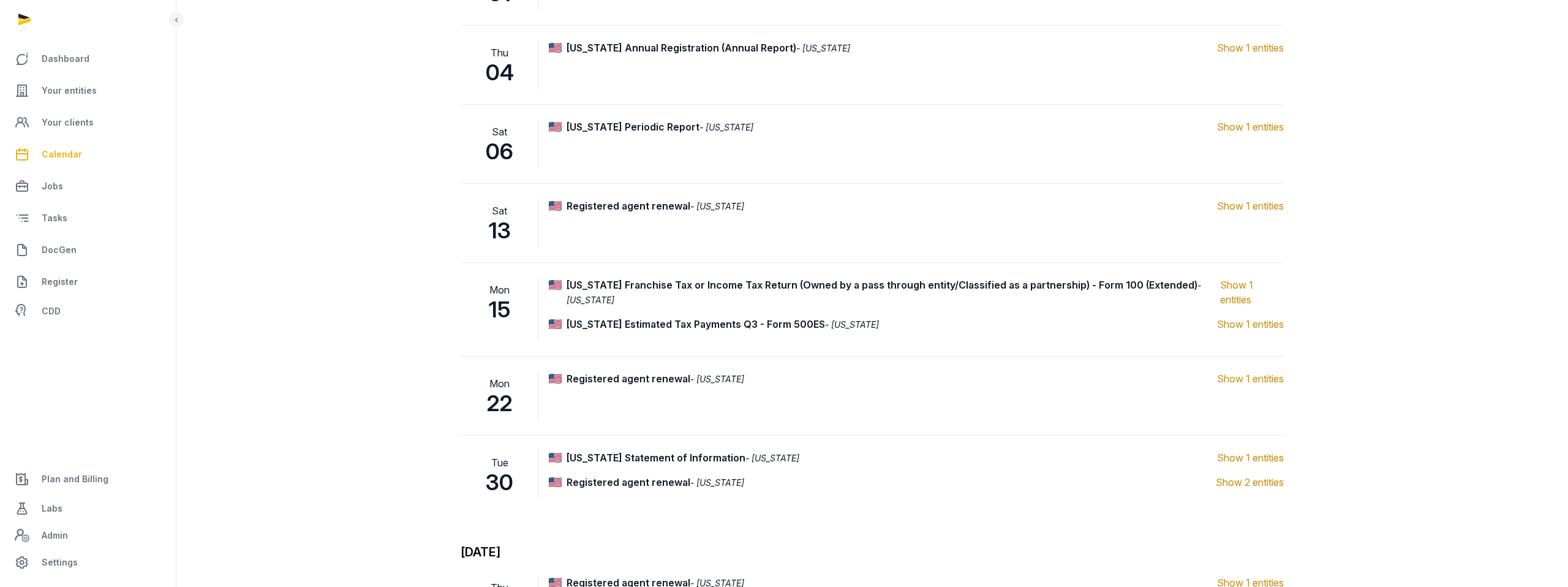
click at [1249, 332] on div "[US_STATE] Franchise Tax or Income Tax Return (Owned by a pass through entity/C…" at bounding box center [916, 309] width 735 height 64
click at [1250, 320] on span "Show 1 entities" at bounding box center [1250, 323] width 67 height 15
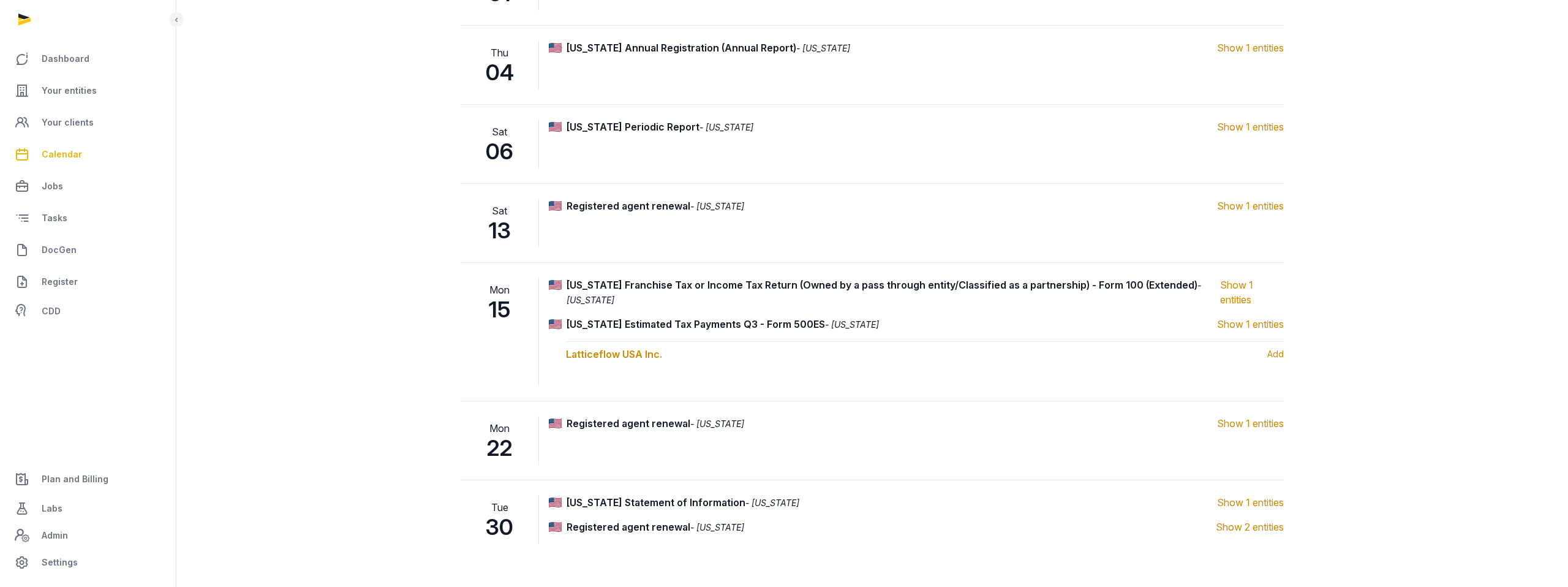
click at [1251, 319] on span "Show 1 entities" at bounding box center [1250, 323] width 67 height 15
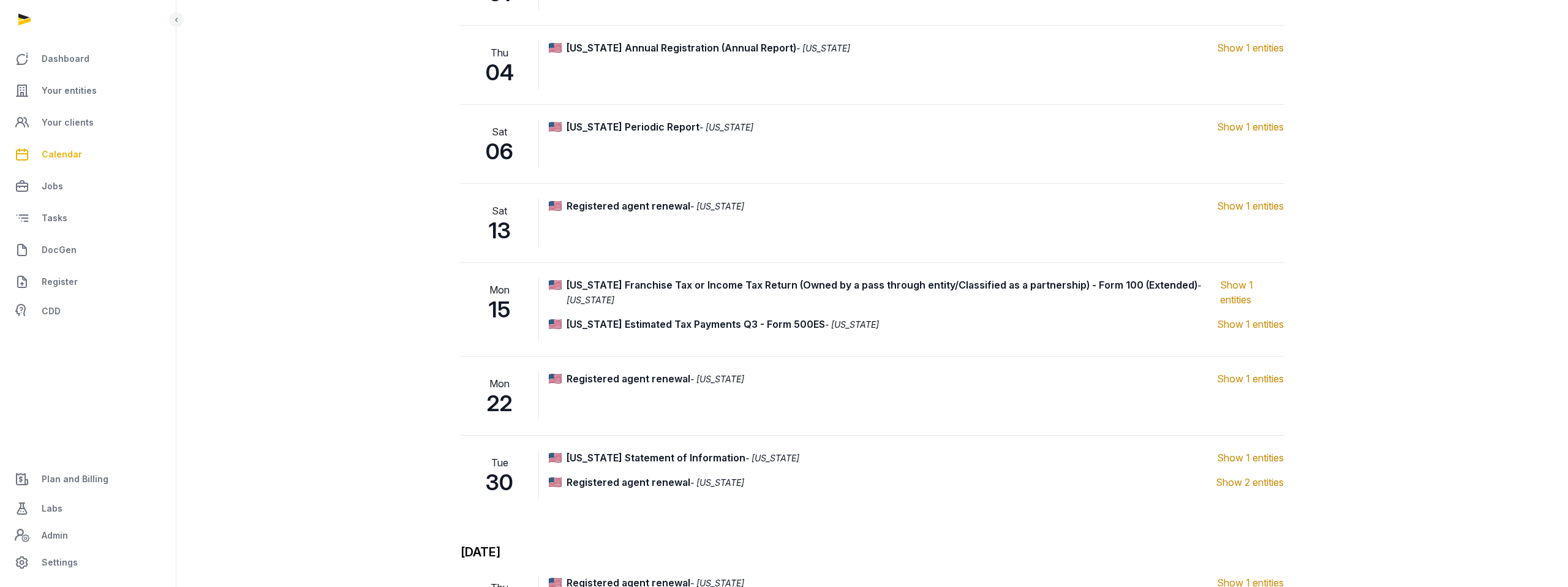
click at [1249, 380] on span "Show 1 entities" at bounding box center [1250, 378] width 67 height 15
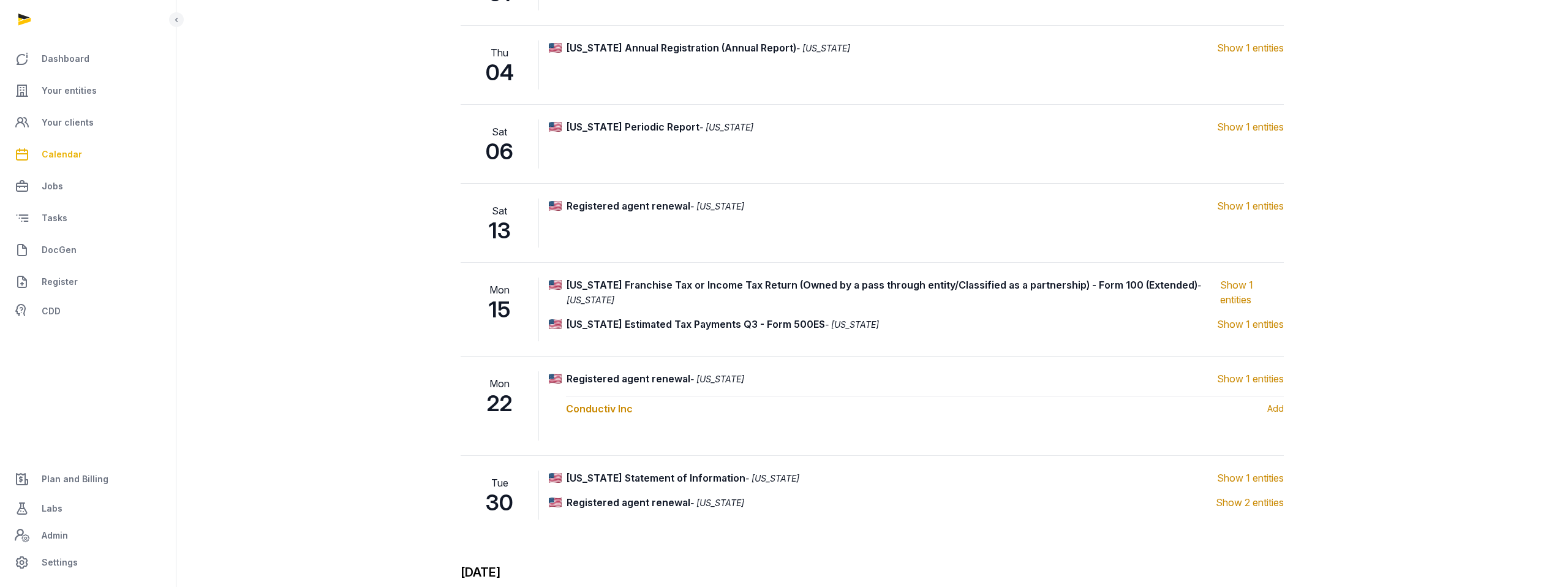
click at [1249, 380] on span "Show 1 entities" at bounding box center [1250, 378] width 67 height 15
